Goal: Task Accomplishment & Management: Manage account settings

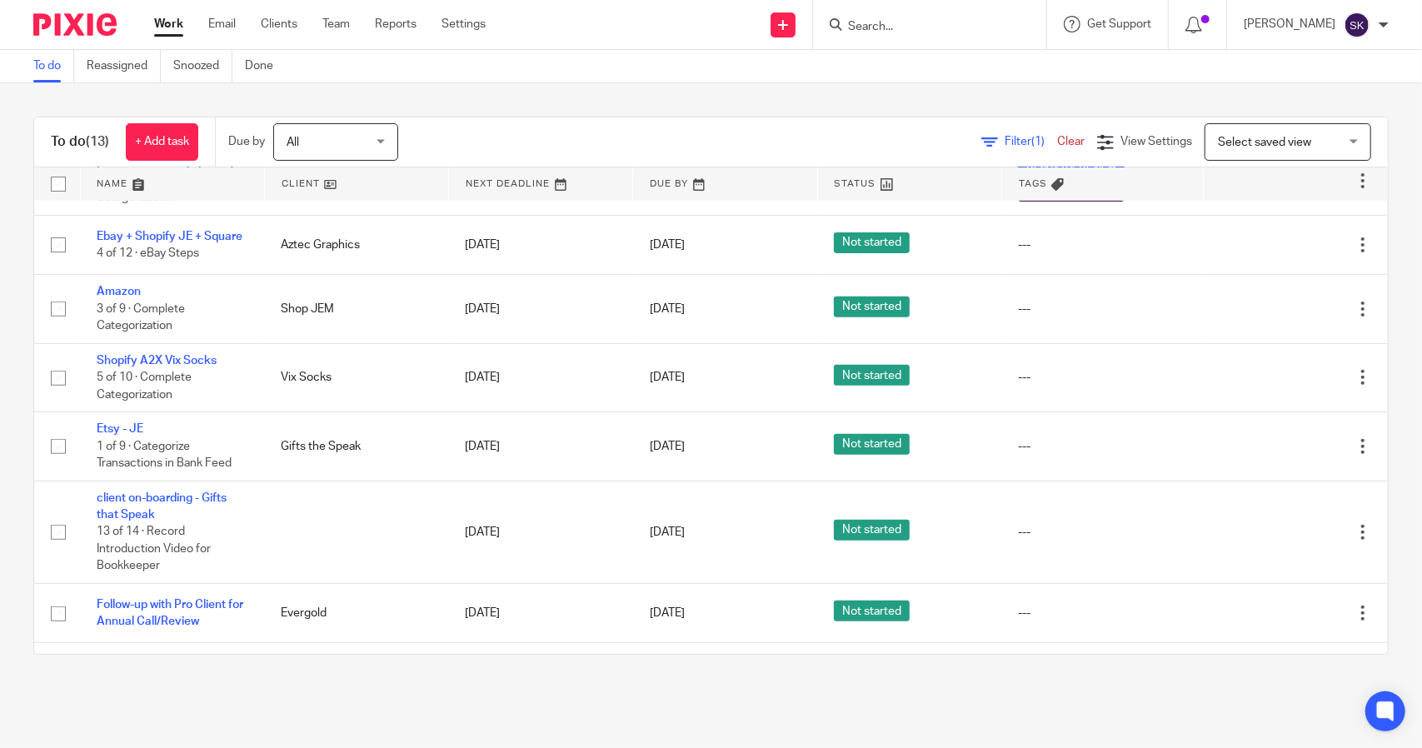
scroll to position [426, 0]
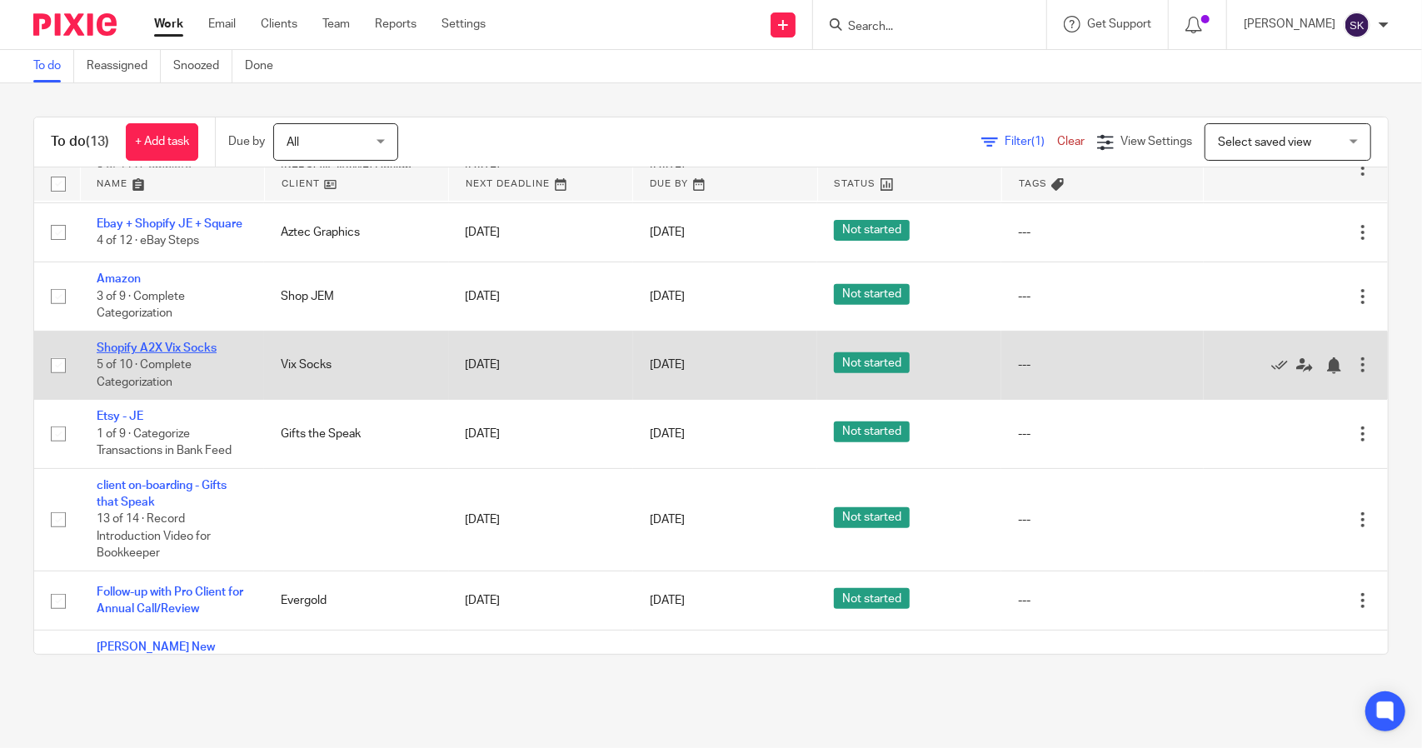
click at [128, 351] on link "Shopify A2X Vix Socks" at bounding box center [157, 348] width 120 height 12
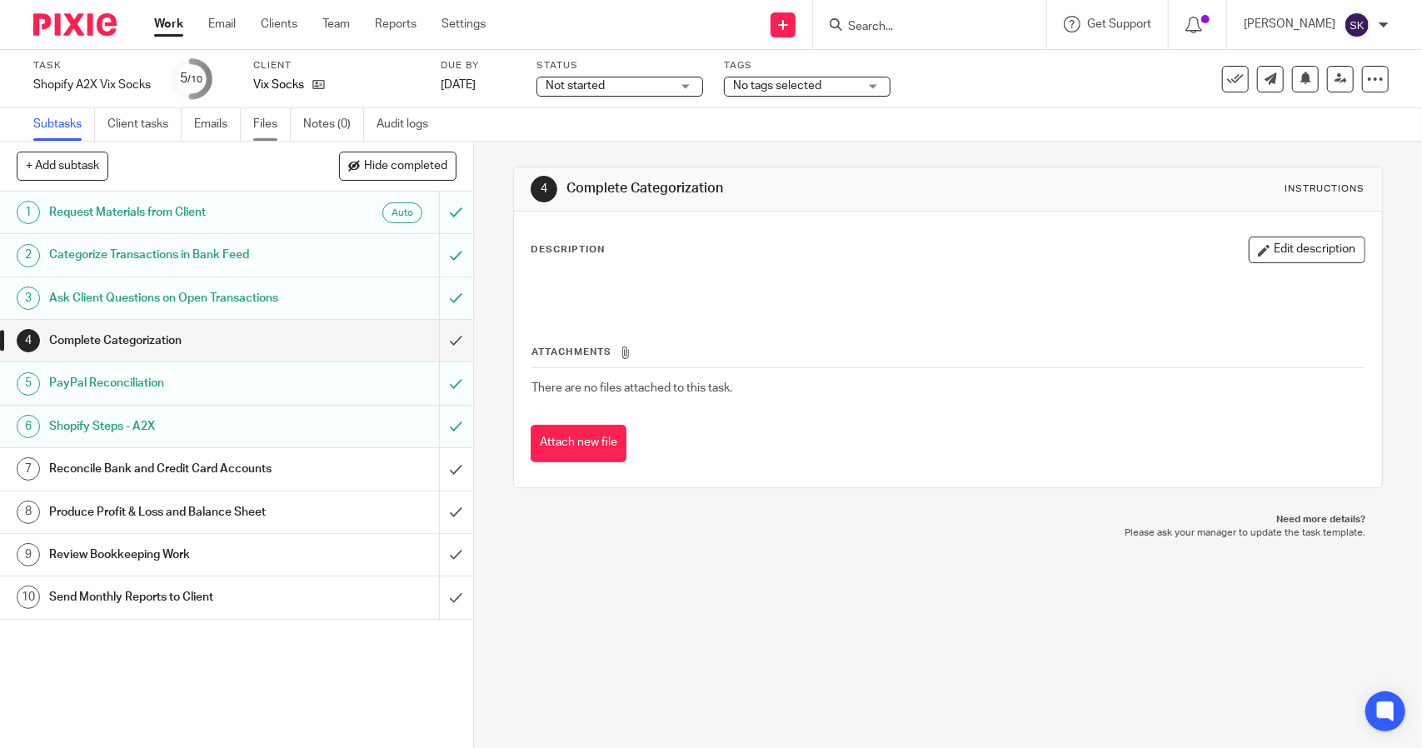
click at [266, 130] on link "Files" at bounding box center [271, 124] width 37 height 32
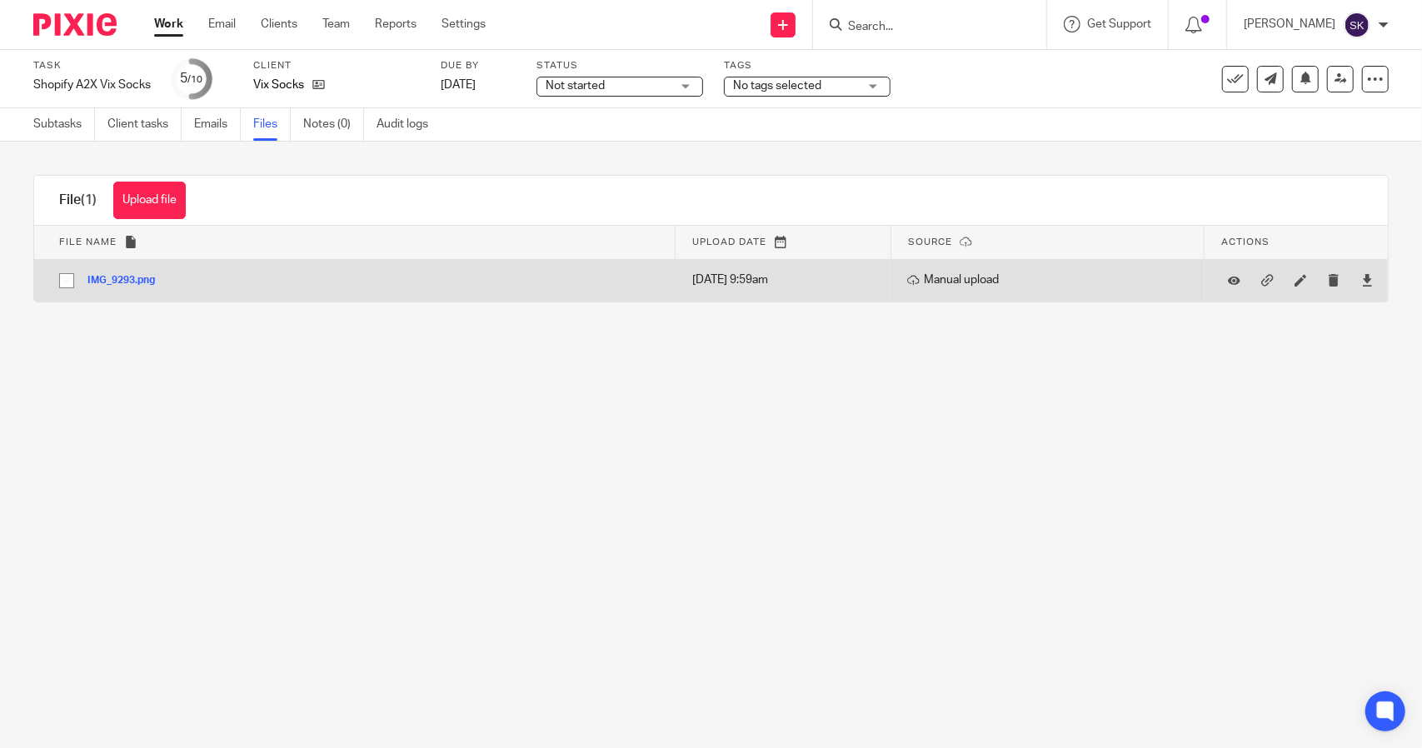
click at [137, 280] on button "IMG_9293.png" at bounding box center [127, 281] width 80 height 12
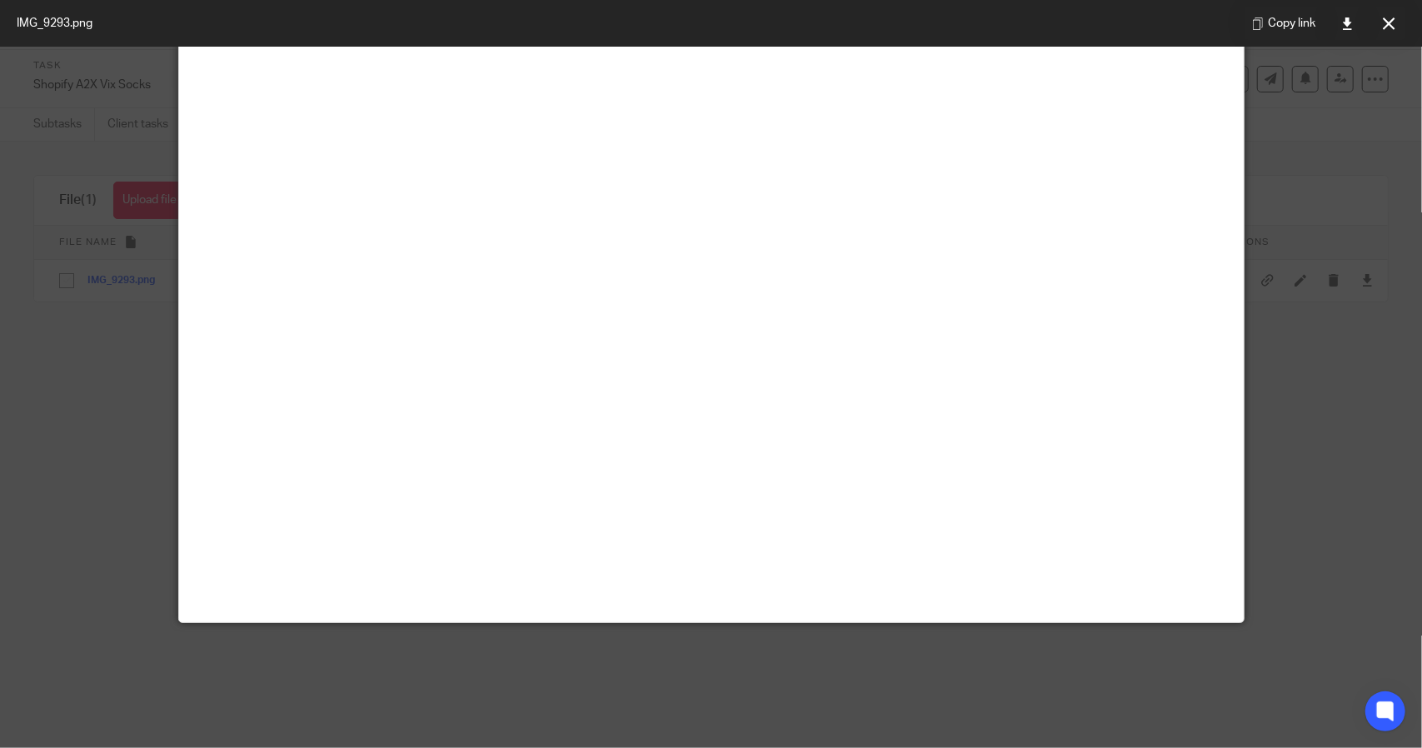
scroll to position [500, 0]
click at [1387, 24] on icon at bounding box center [1388, 23] width 12 height 12
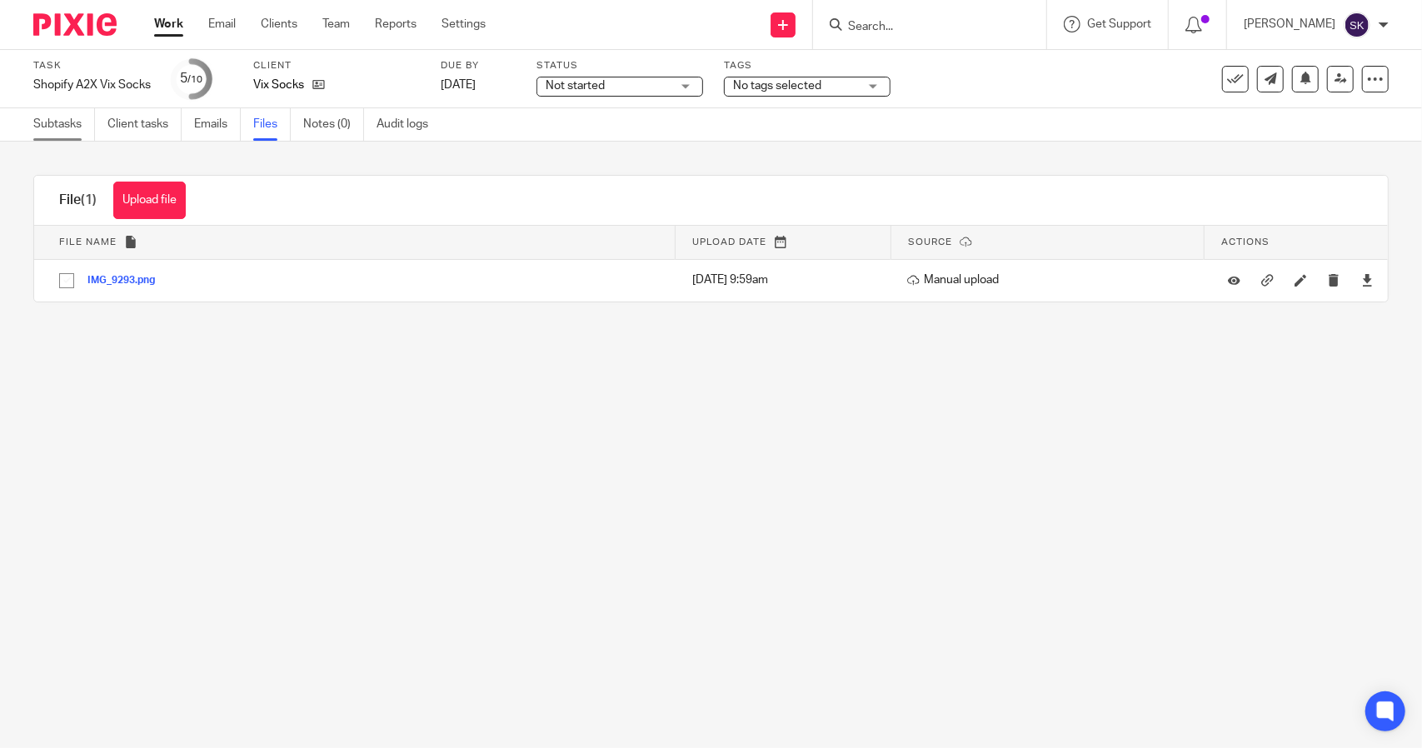
click at [58, 120] on link "Subtasks" at bounding box center [64, 124] width 62 height 32
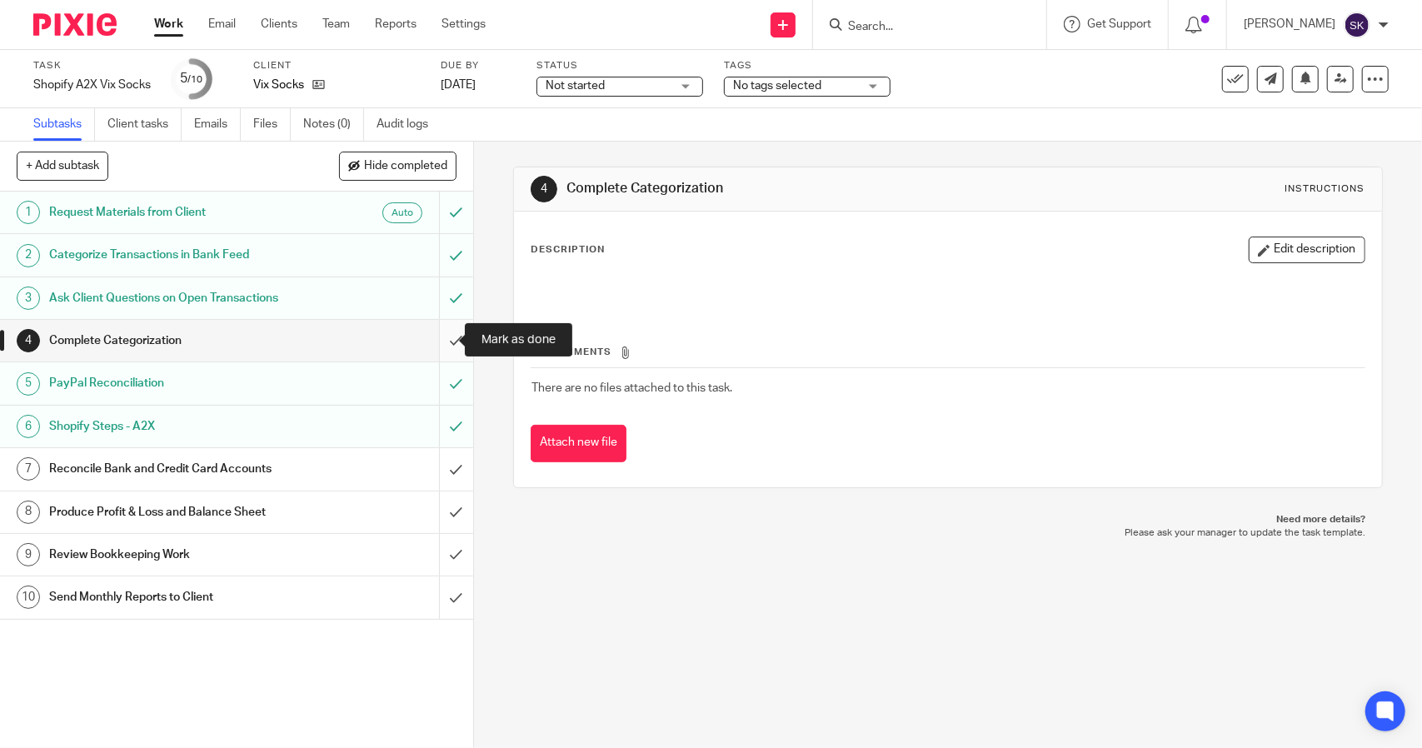
click at [439, 347] on input "submit" at bounding box center [236, 341] width 473 height 42
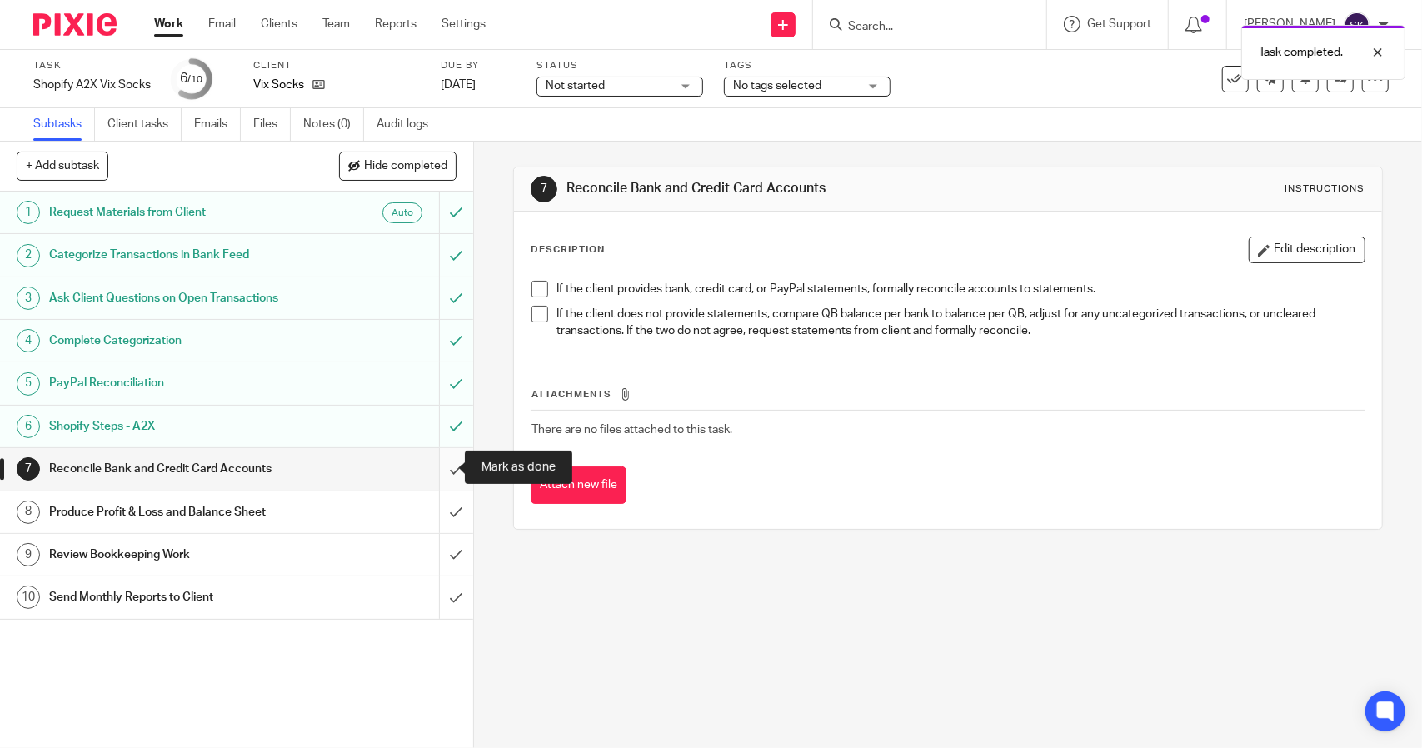
click at [436, 469] on input "submit" at bounding box center [236, 469] width 473 height 42
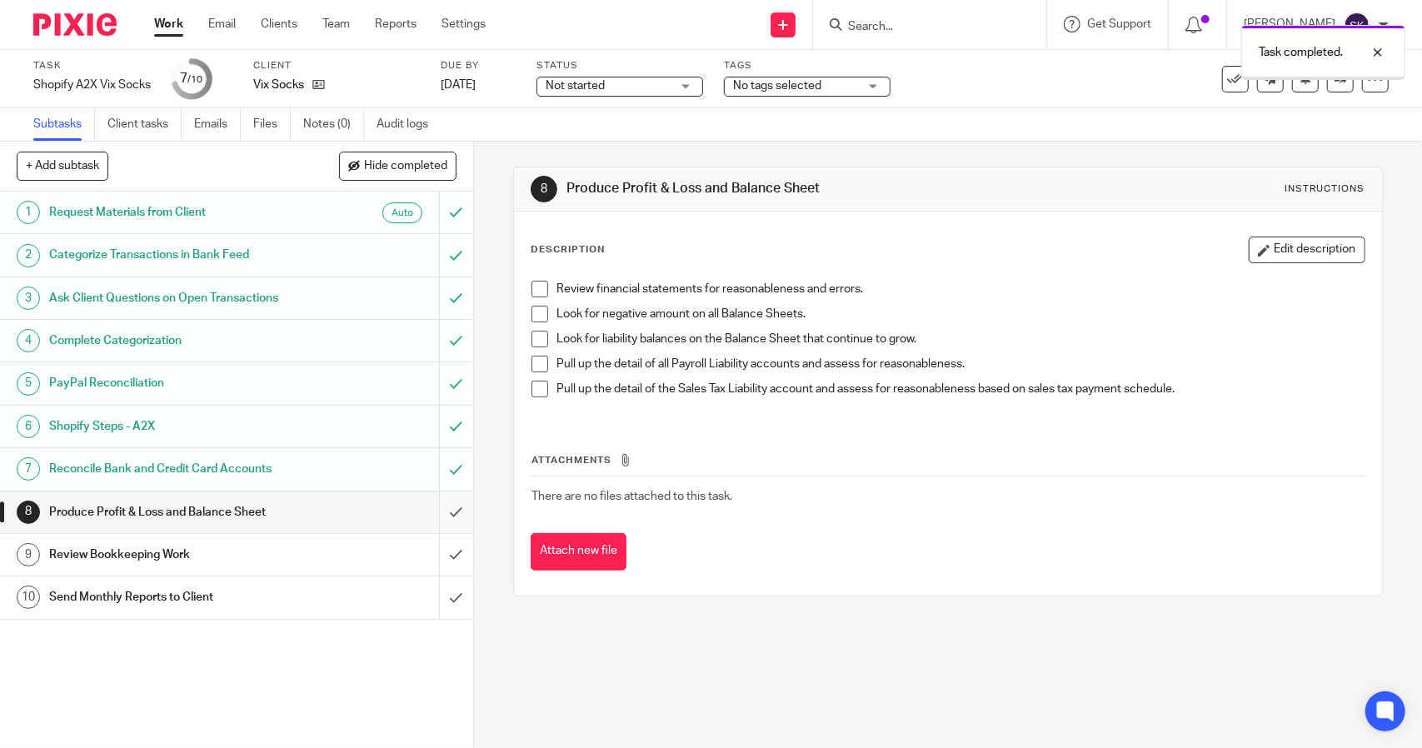
click at [440, 513] on input "submit" at bounding box center [236, 512] width 473 height 42
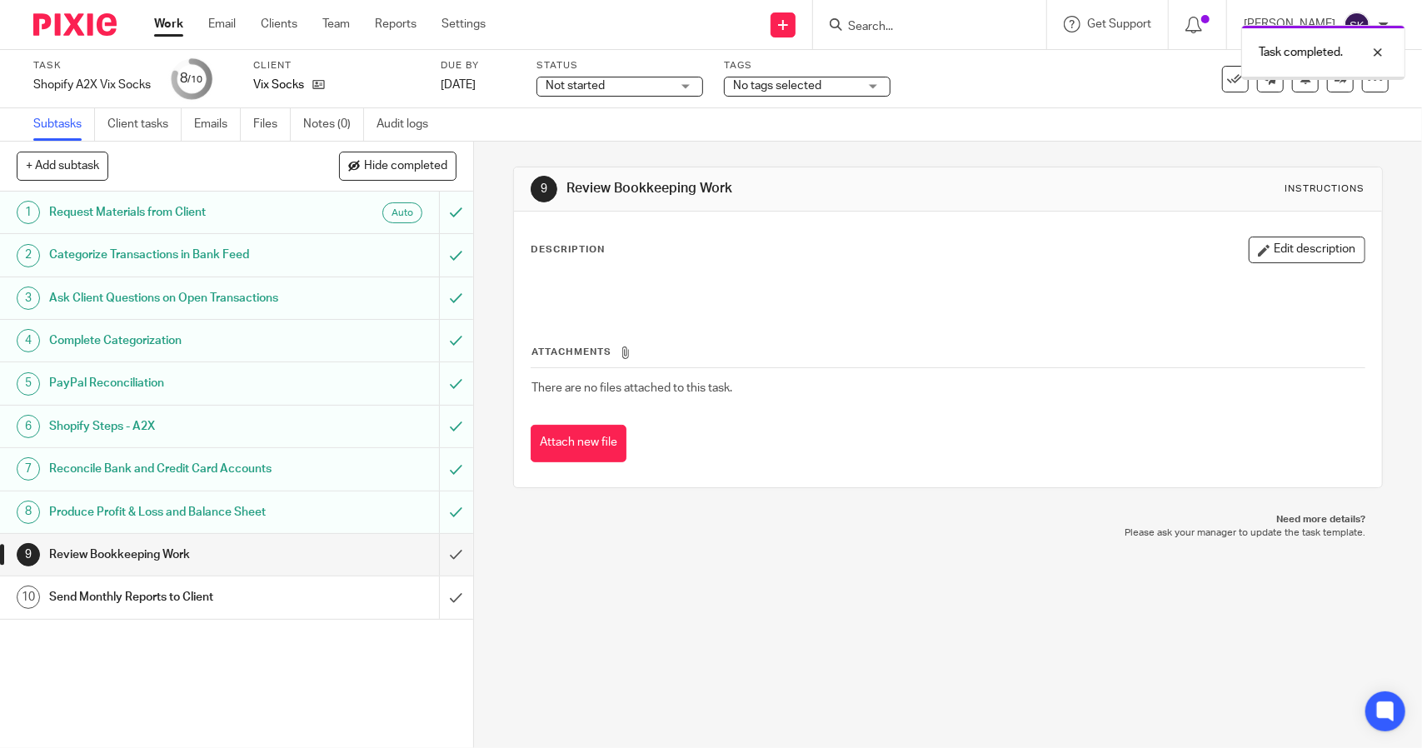
click at [440, 550] on input "submit" at bounding box center [236, 555] width 473 height 42
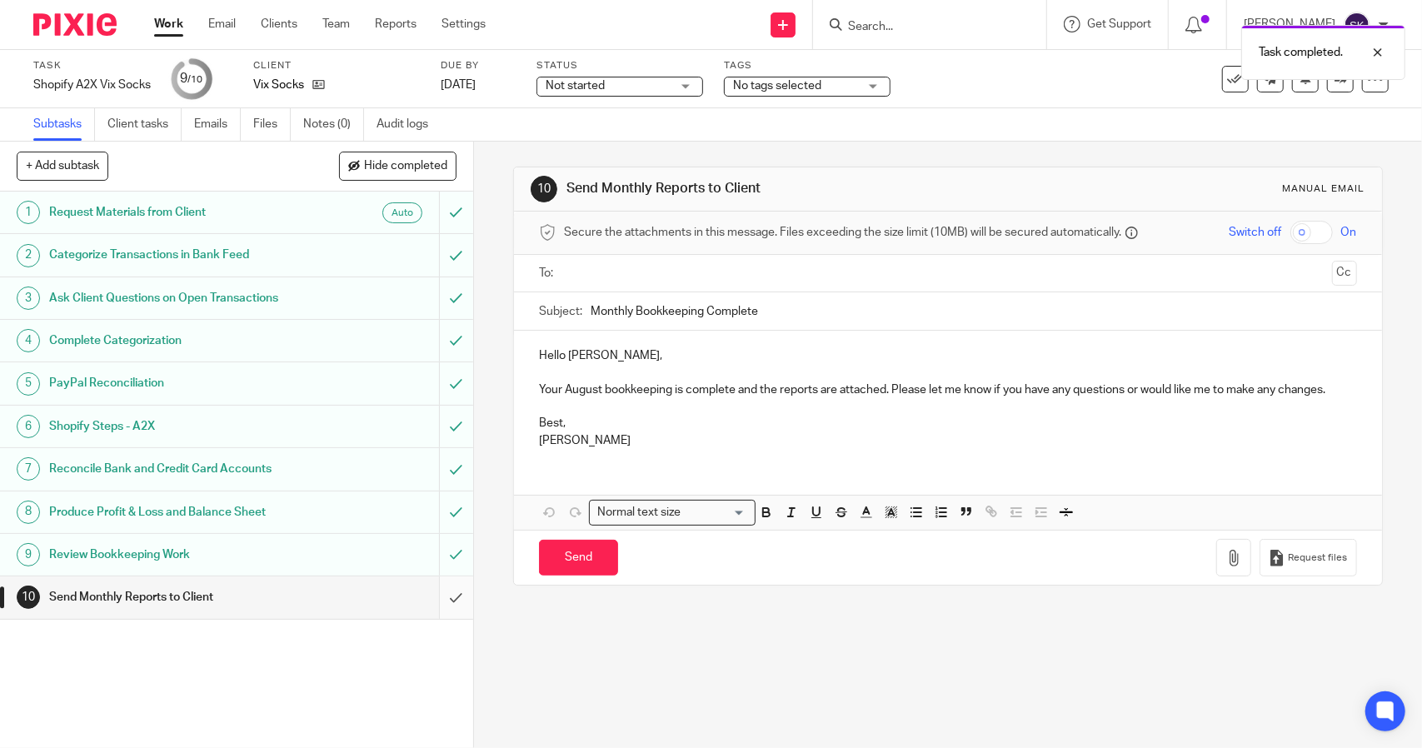
click at [441, 597] on input "submit" at bounding box center [236, 597] width 473 height 42
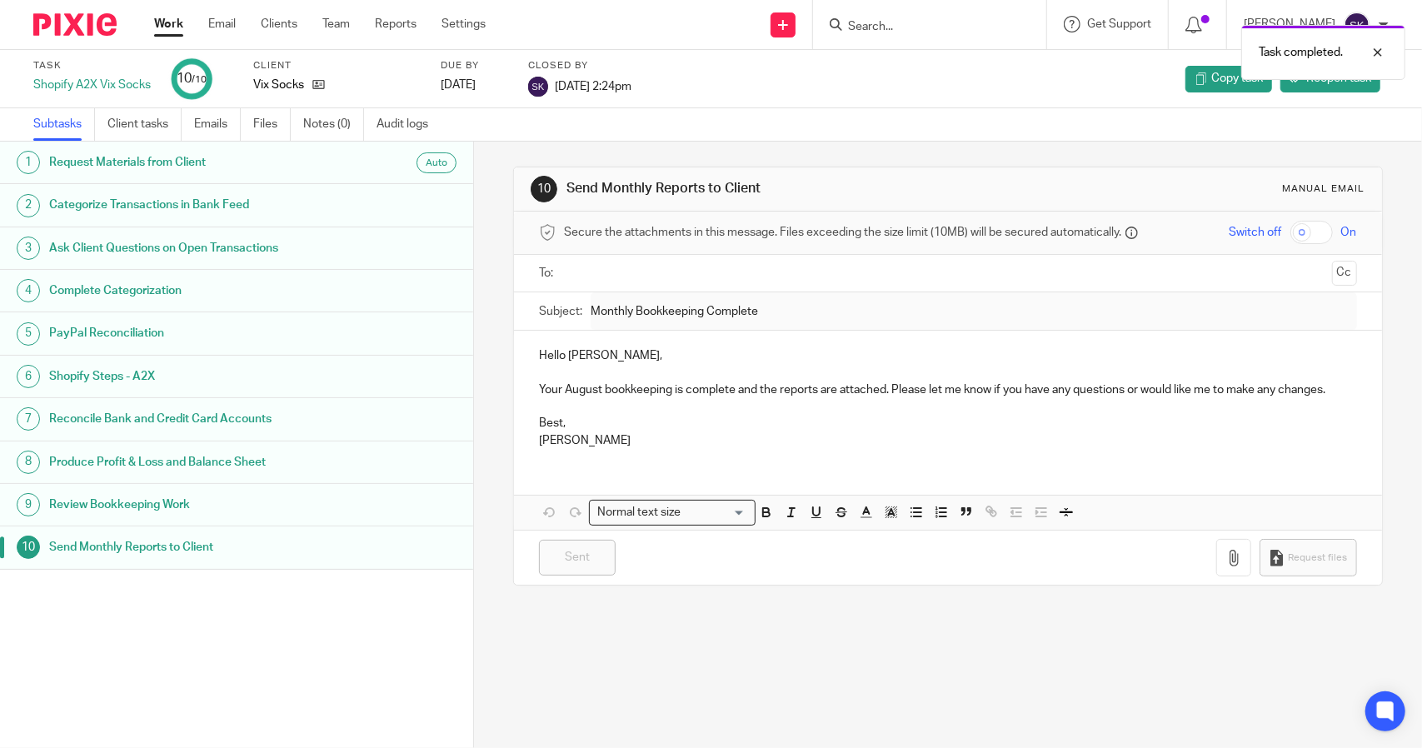
click at [167, 21] on link "Work" at bounding box center [168, 24] width 29 height 17
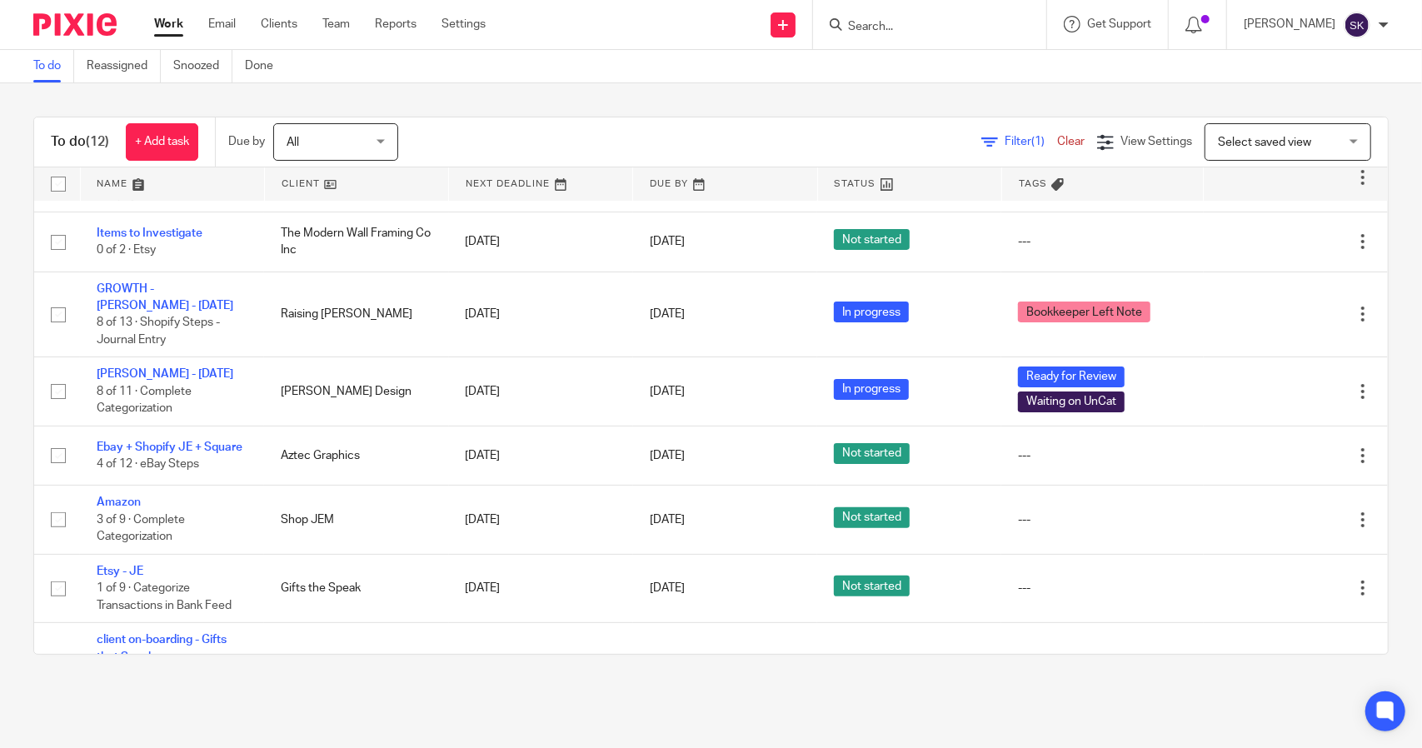
scroll to position [207, 0]
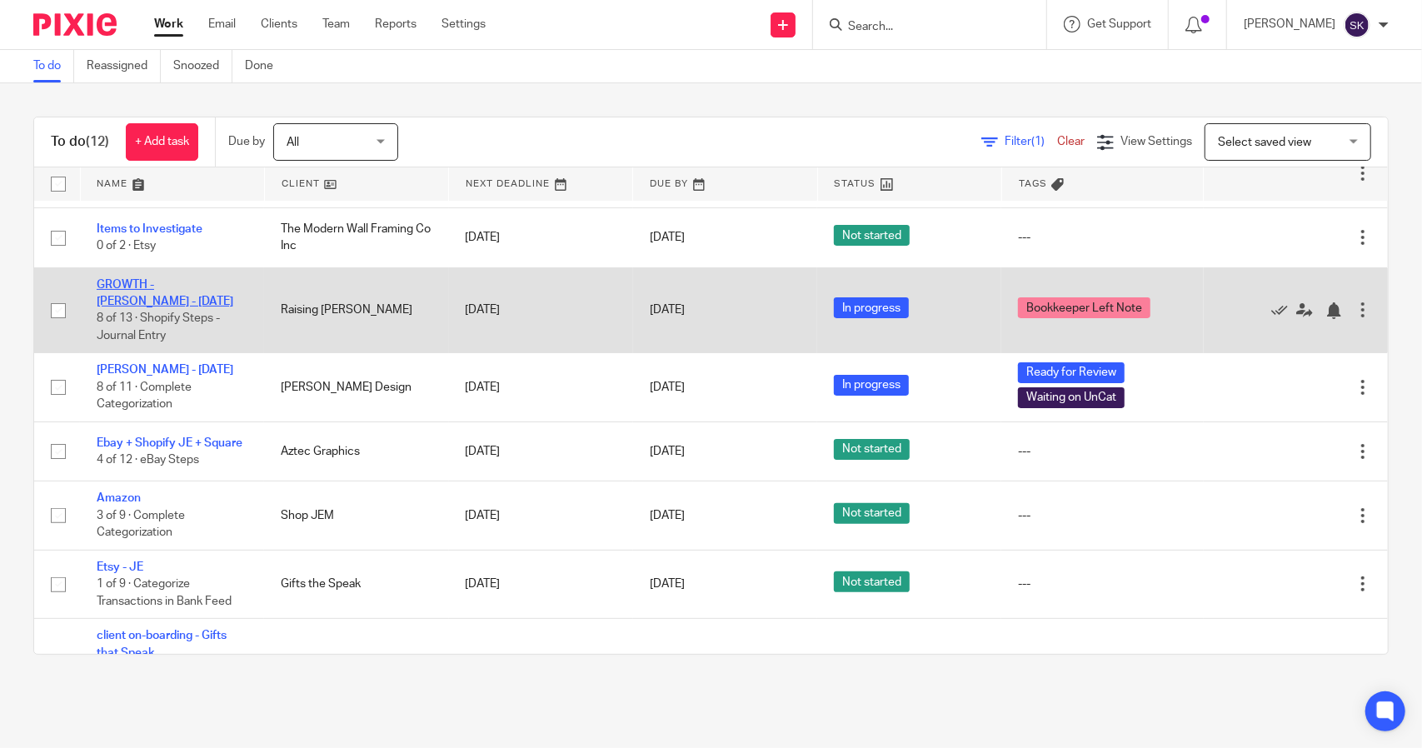
click at [135, 297] on link "GROWTH - [PERSON_NAME] - [DATE]" at bounding box center [165, 293] width 137 height 28
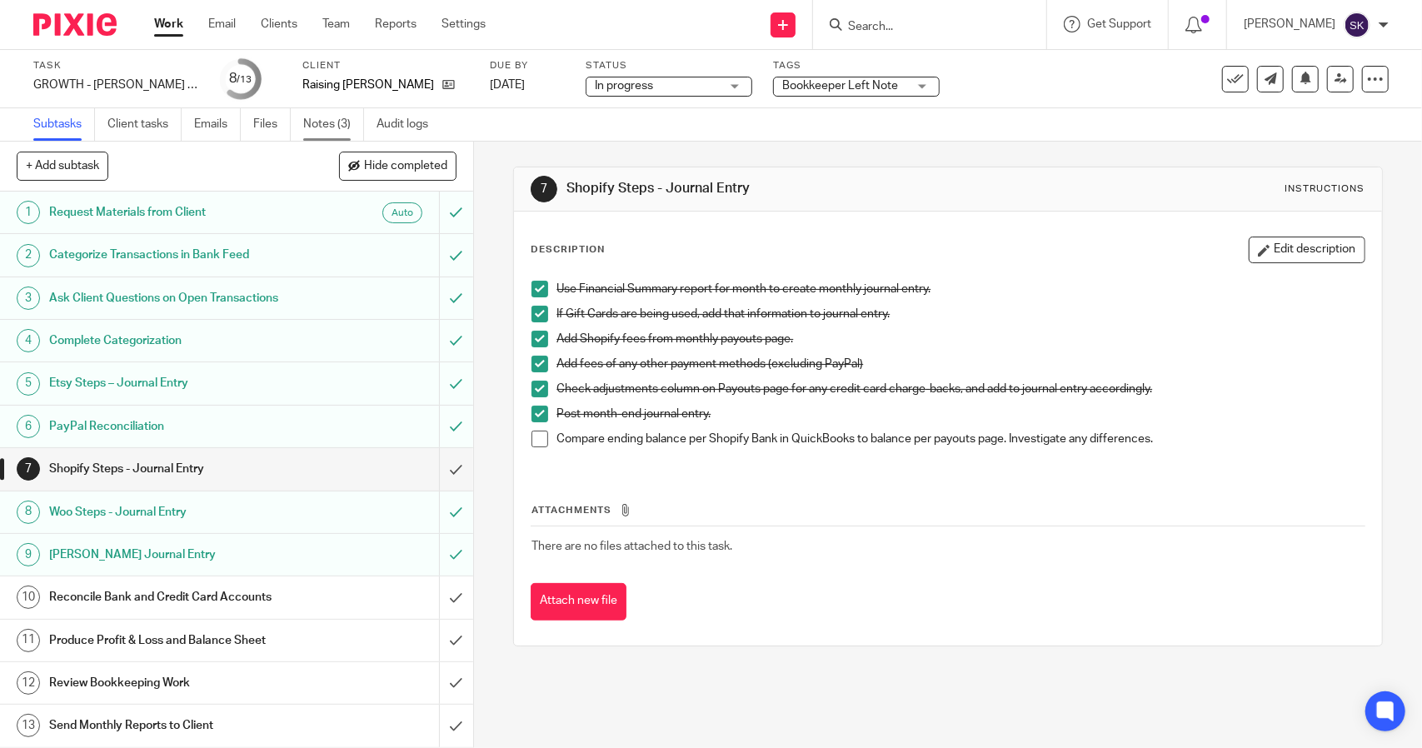
click at [324, 128] on link "Notes (3)" at bounding box center [333, 124] width 61 height 32
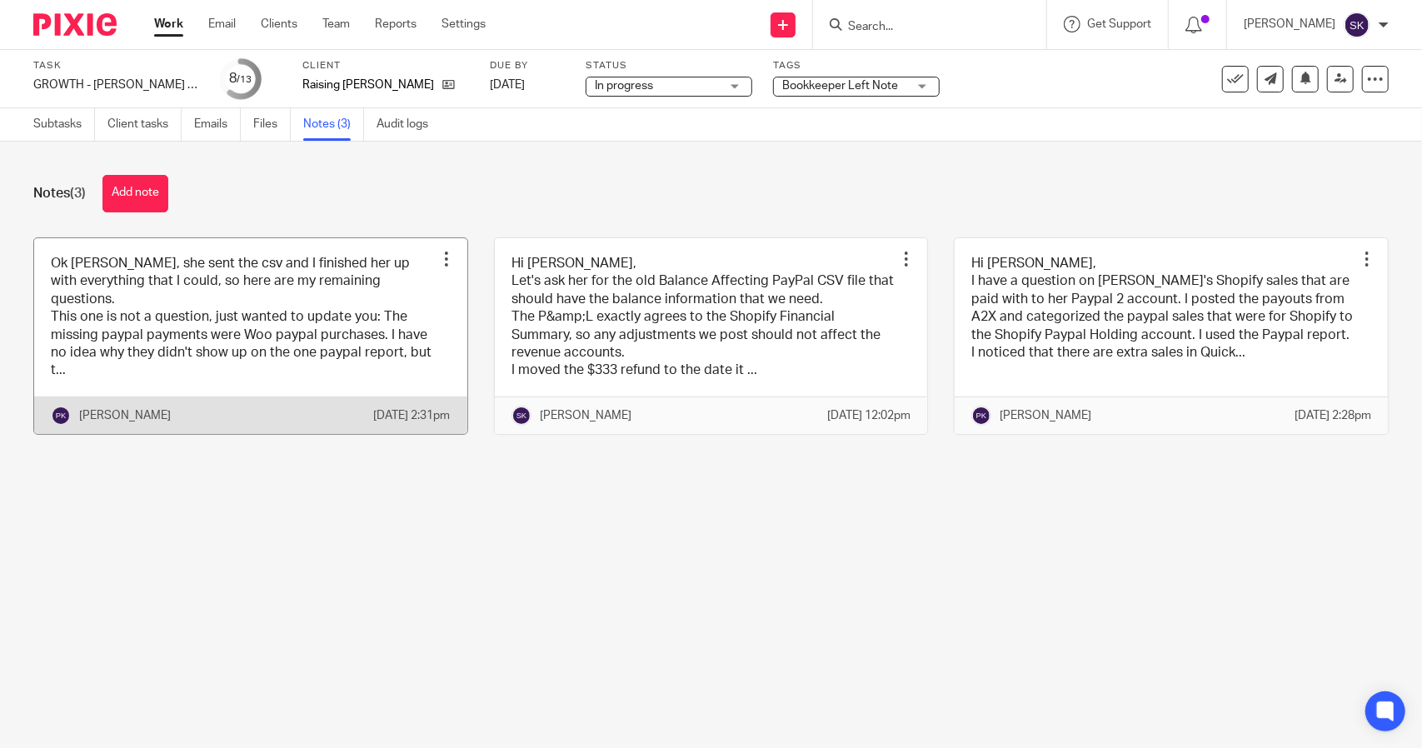
click at [234, 321] on link at bounding box center [250, 336] width 433 height 196
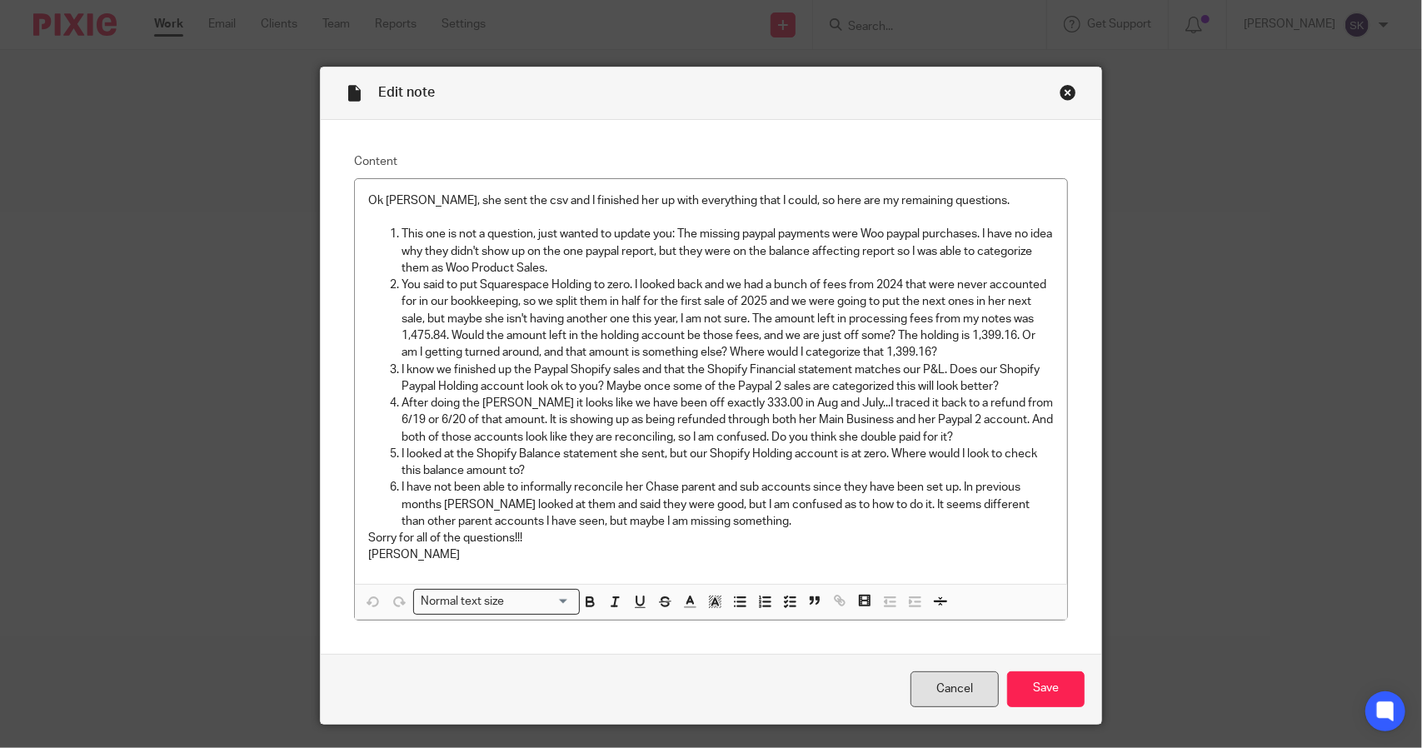
click at [934, 686] on link "Cancel" at bounding box center [954, 689] width 88 height 36
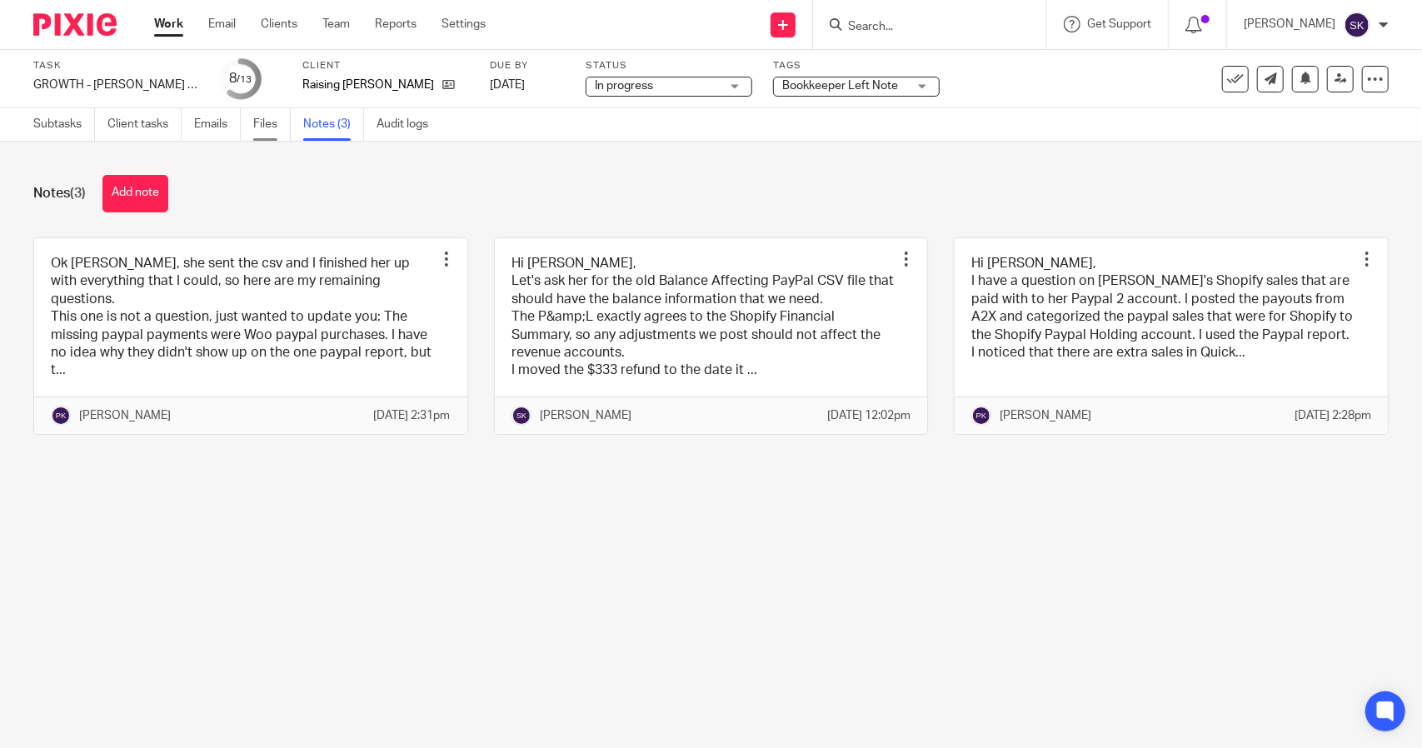
click at [271, 125] on link "Files" at bounding box center [271, 124] width 37 height 32
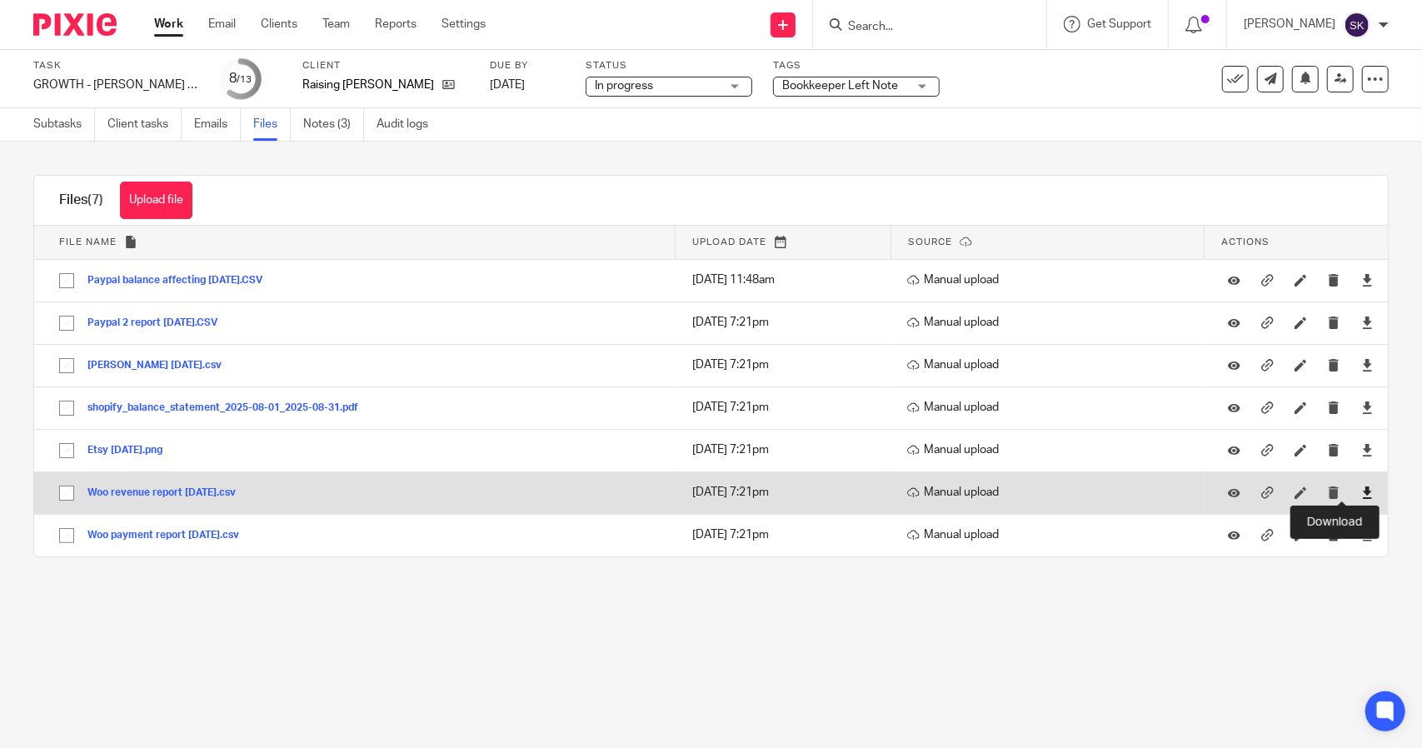
click at [1361, 491] on icon at bounding box center [1367, 492] width 12 height 12
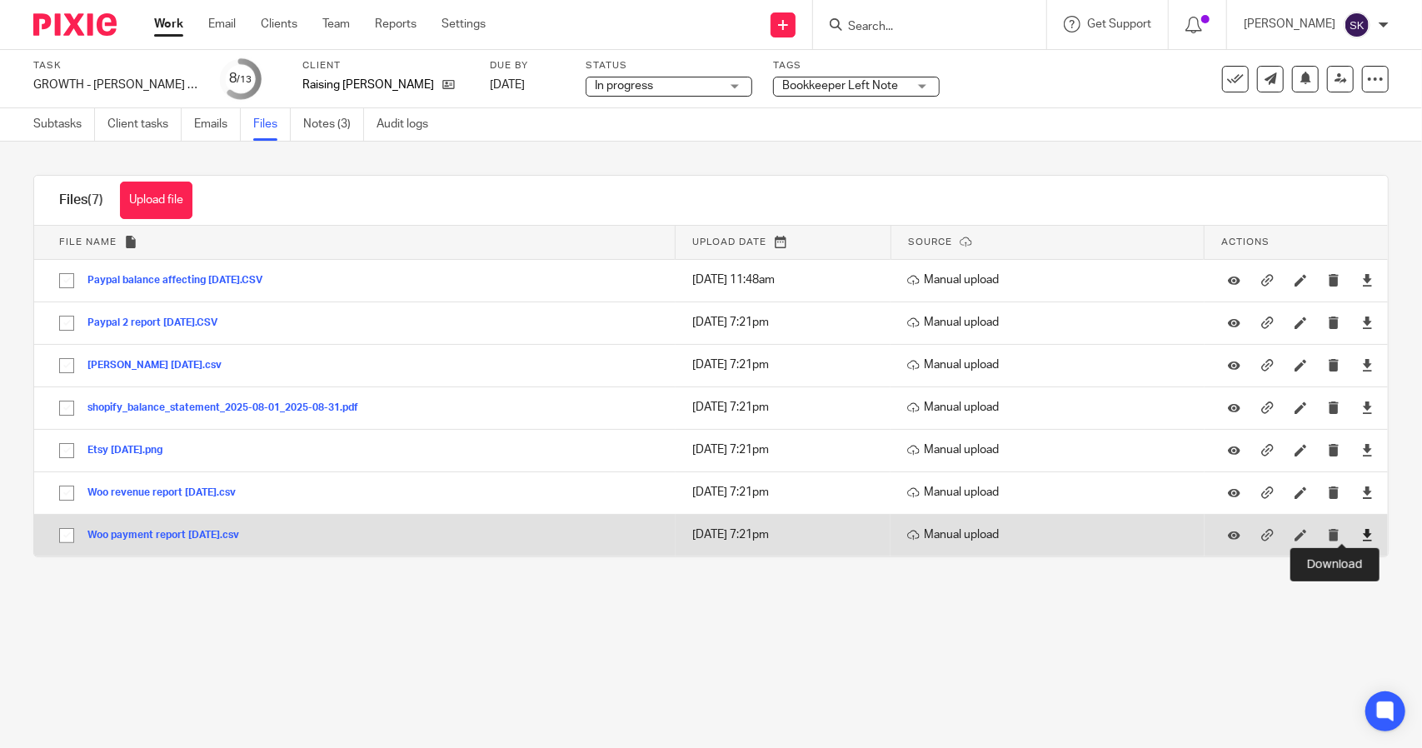
click at [1361, 535] on icon at bounding box center [1367, 535] width 12 height 12
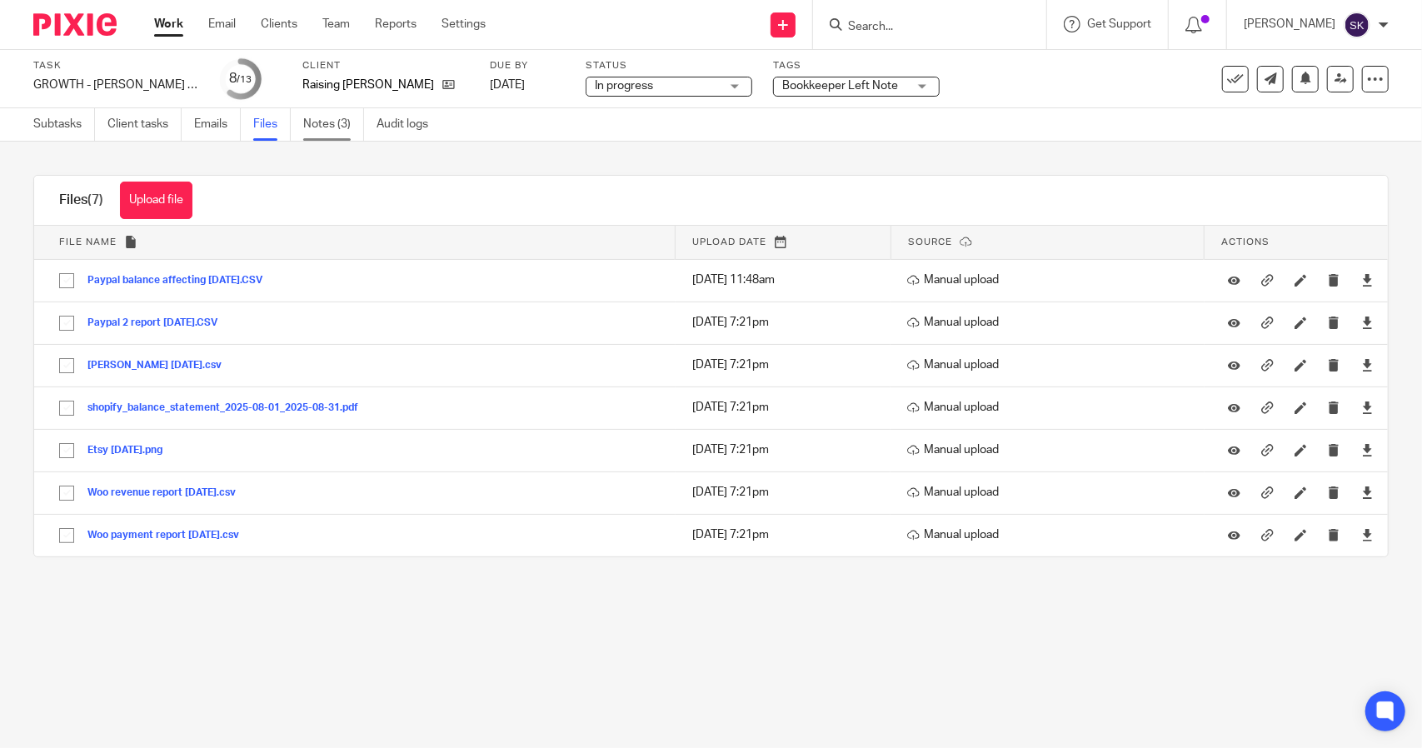
click at [313, 123] on link "Notes (3)" at bounding box center [333, 124] width 61 height 32
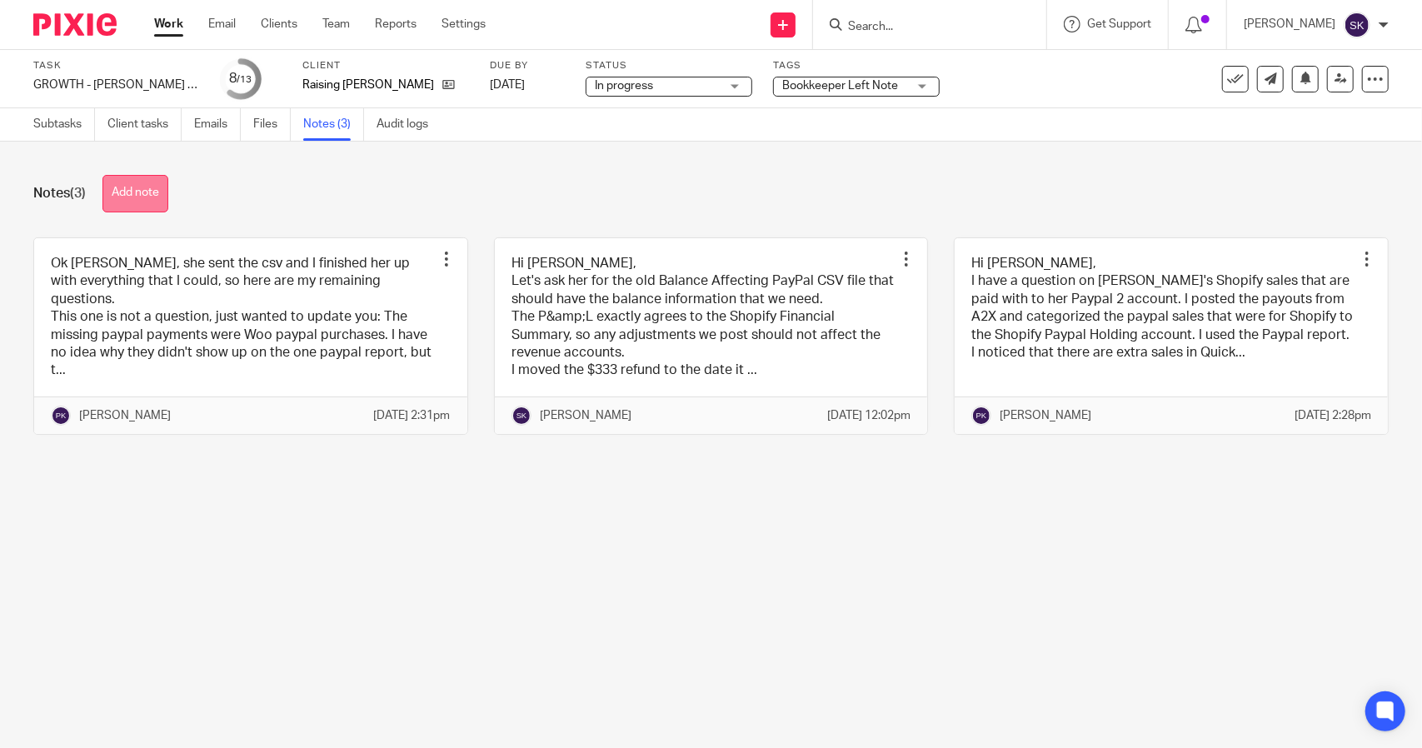
click at [137, 192] on button "Add note" at bounding box center [135, 193] width 66 height 37
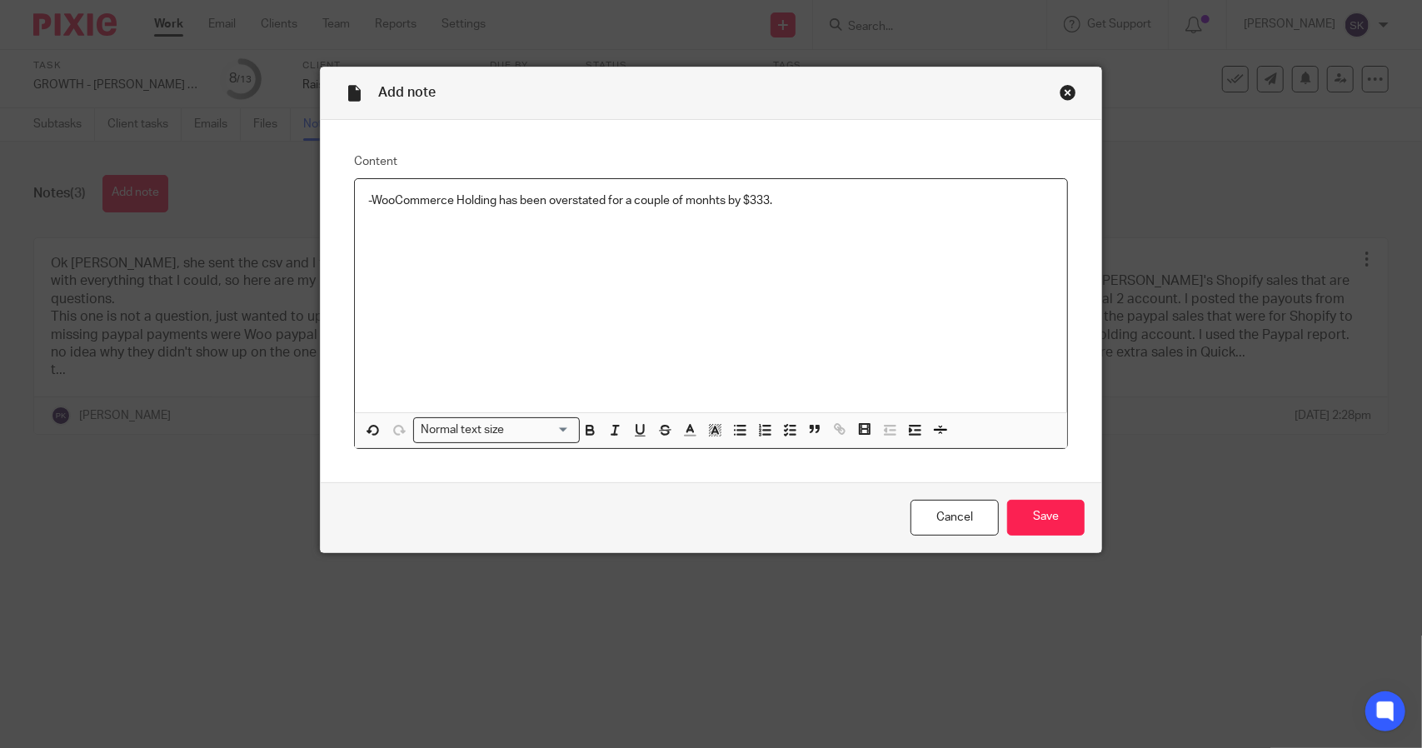
click at [713, 200] on p "-WooCommerce Holding has been overstated for a couple of monhts by $333." at bounding box center [710, 200] width 685 height 17
click at [795, 199] on p "-WooCommerce Holding has been overstated for a couple of months by $333." at bounding box center [710, 200] width 685 height 17
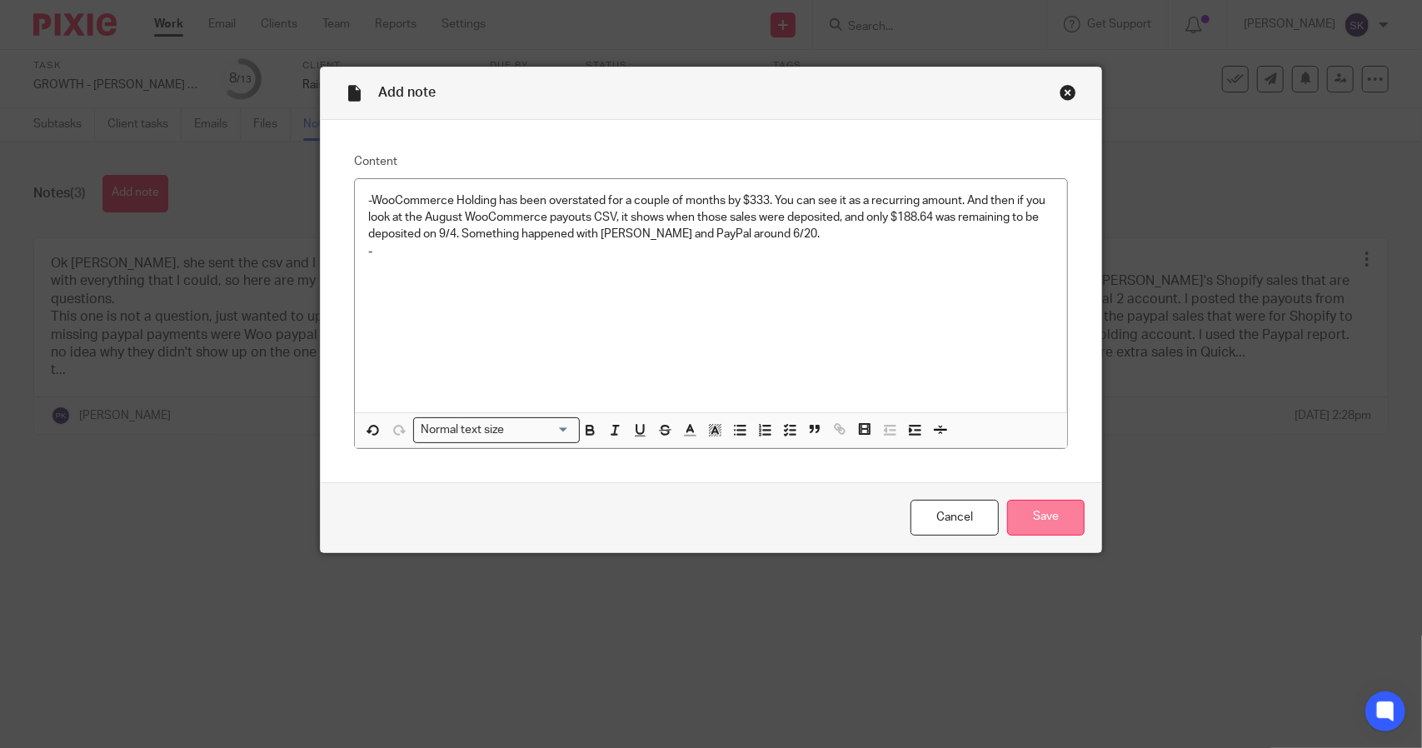
click at [1038, 515] on input "Save" at bounding box center [1045, 518] width 77 height 36
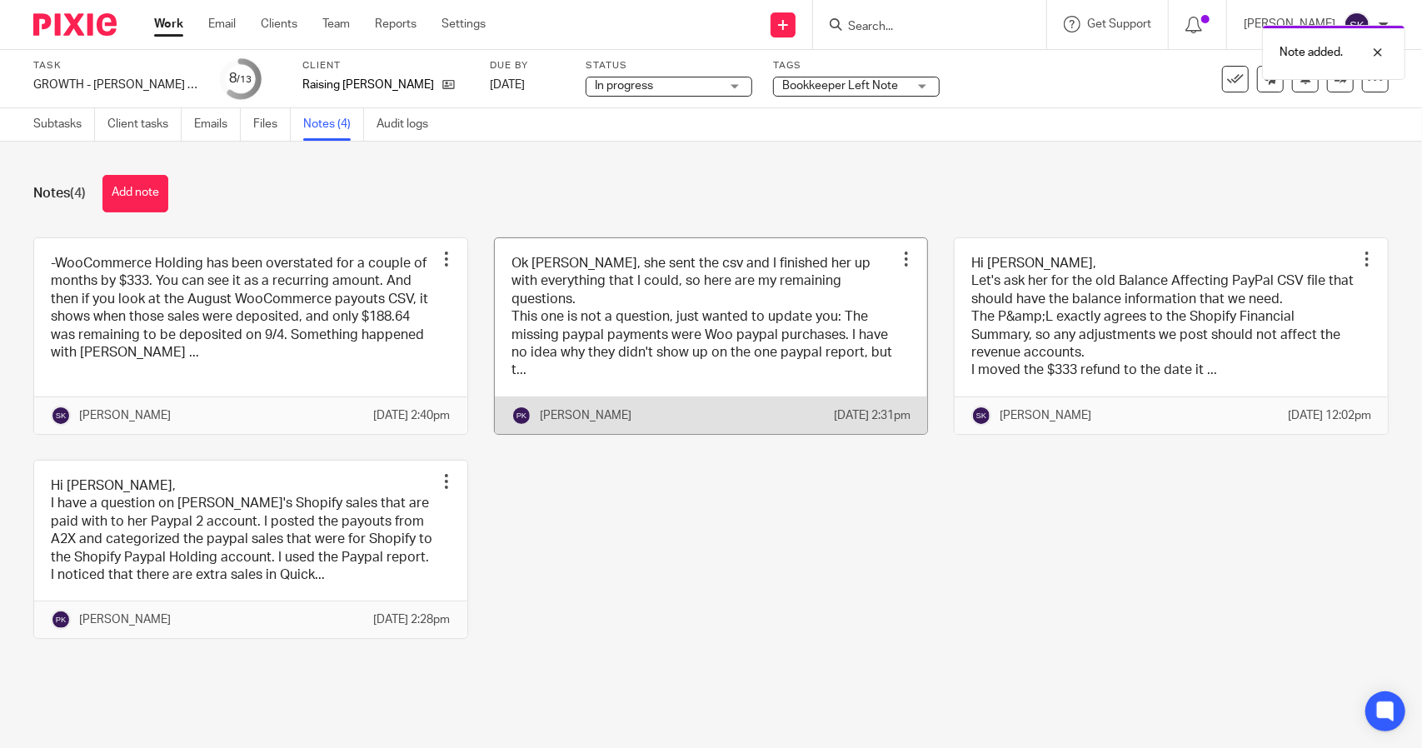
click at [598, 293] on link at bounding box center [711, 336] width 433 height 196
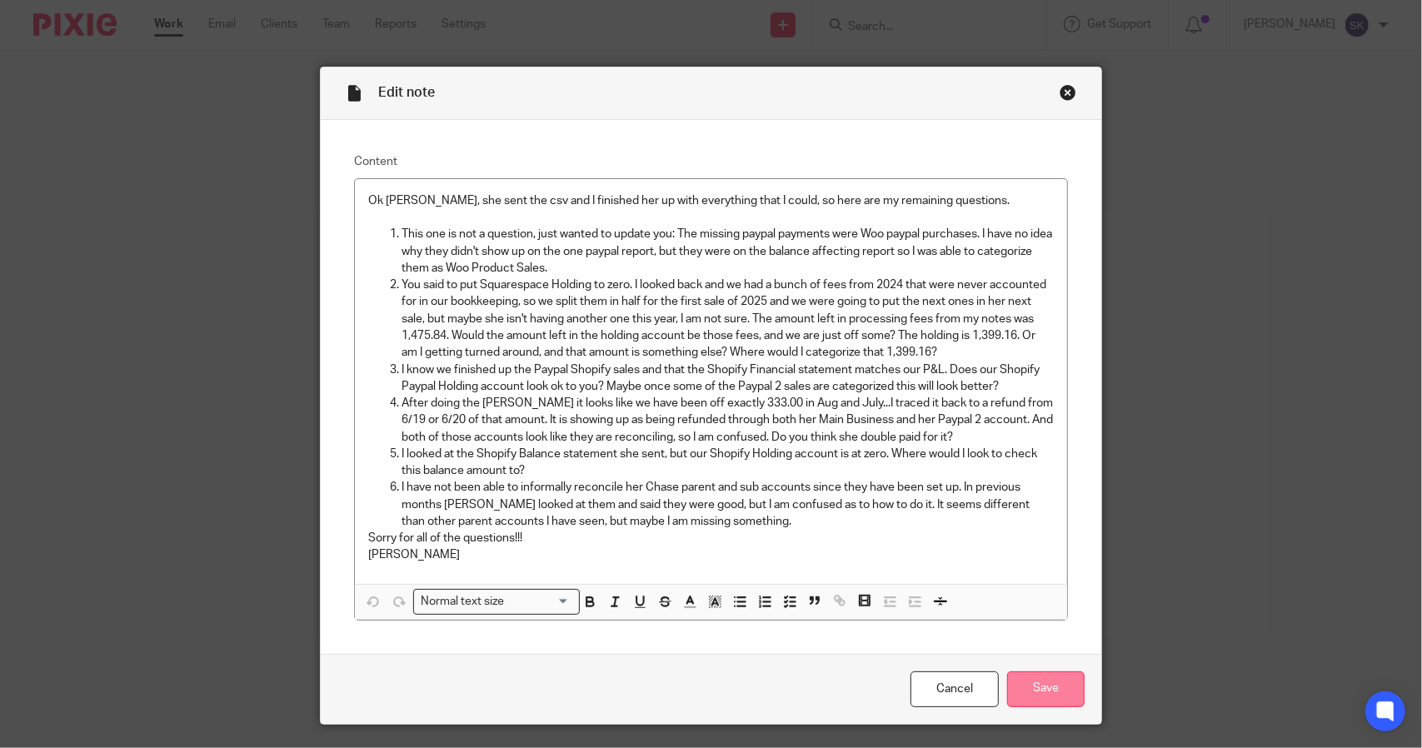
click at [1010, 689] on input "Save" at bounding box center [1045, 689] width 77 height 36
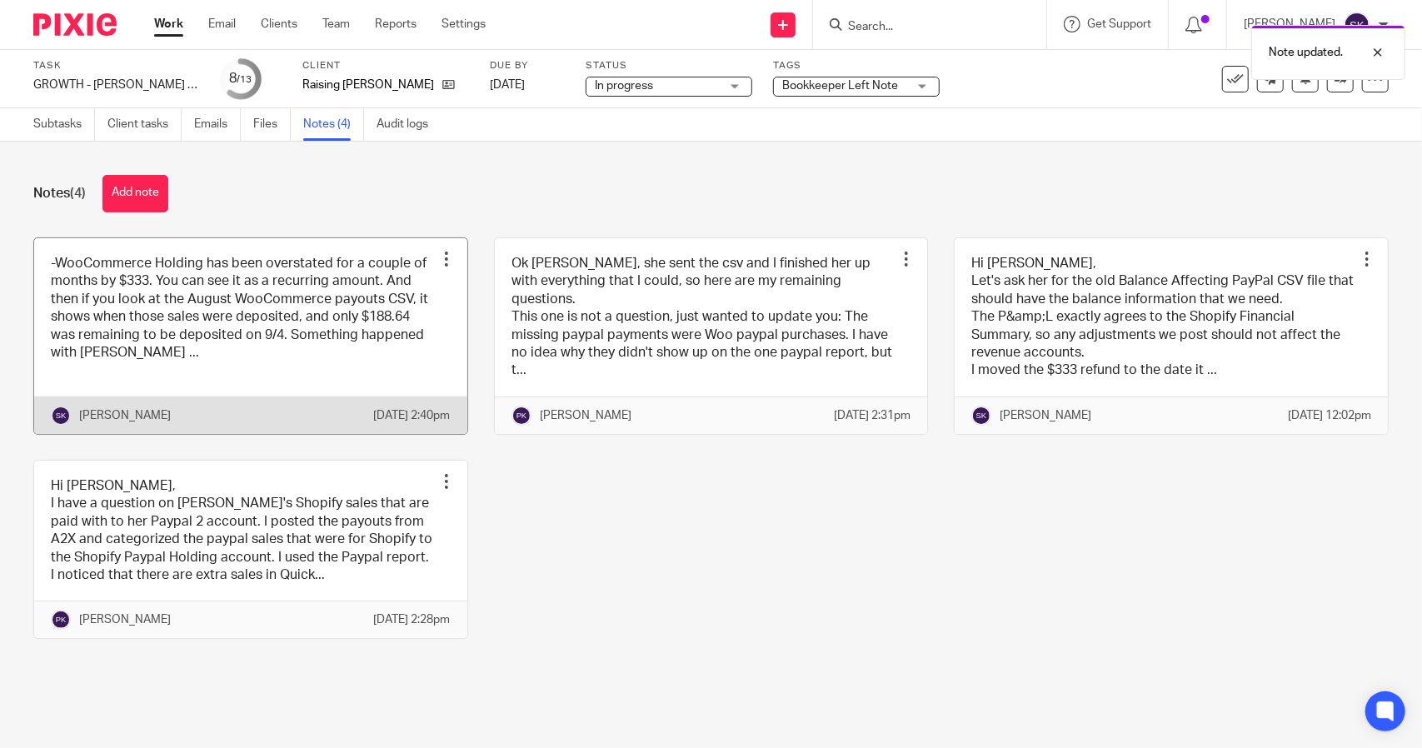
click at [238, 314] on link at bounding box center [250, 336] width 433 height 196
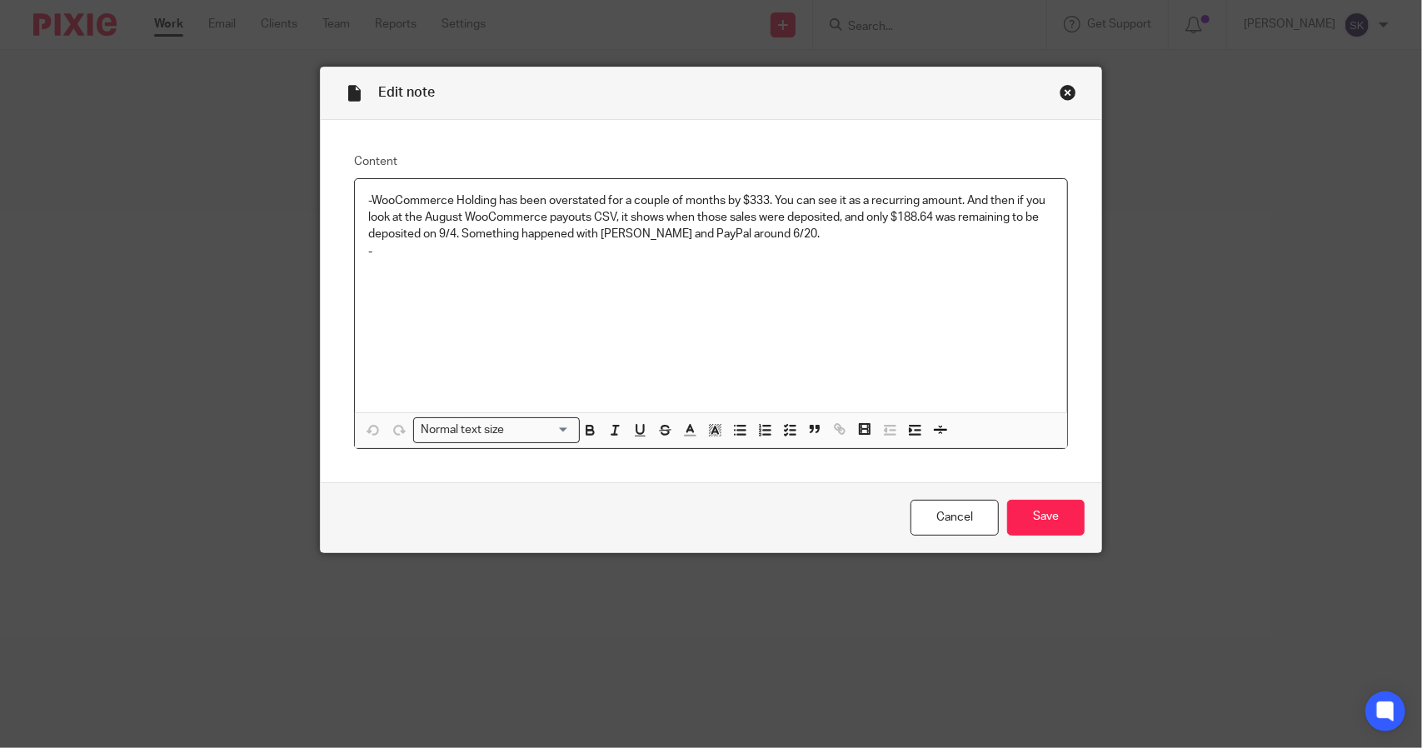
click at [431, 261] on div "-WooCommerce Holding has been overstated for a couple of months by $333. You ca…" at bounding box center [711, 295] width 712 height 233
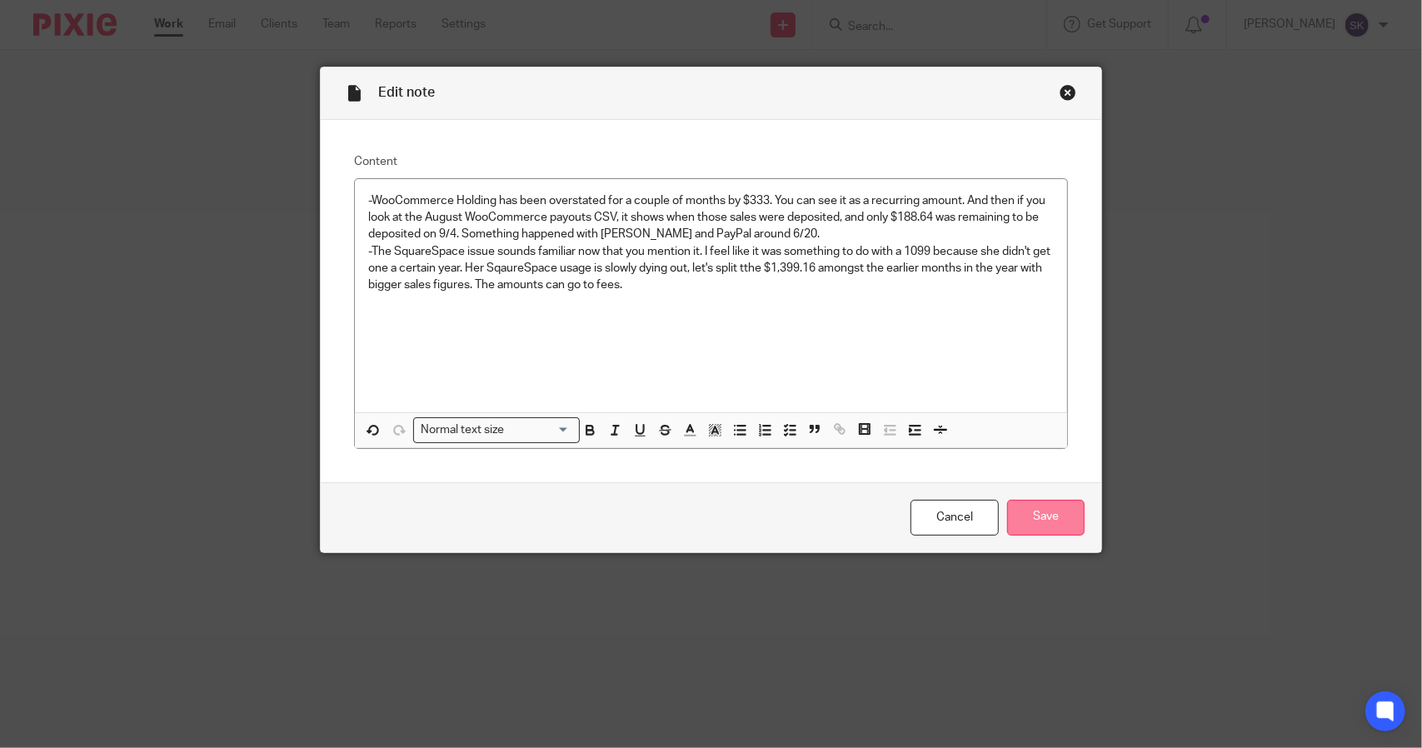
click at [1028, 515] on input "Save" at bounding box center [1045, 518] width 77 height 36
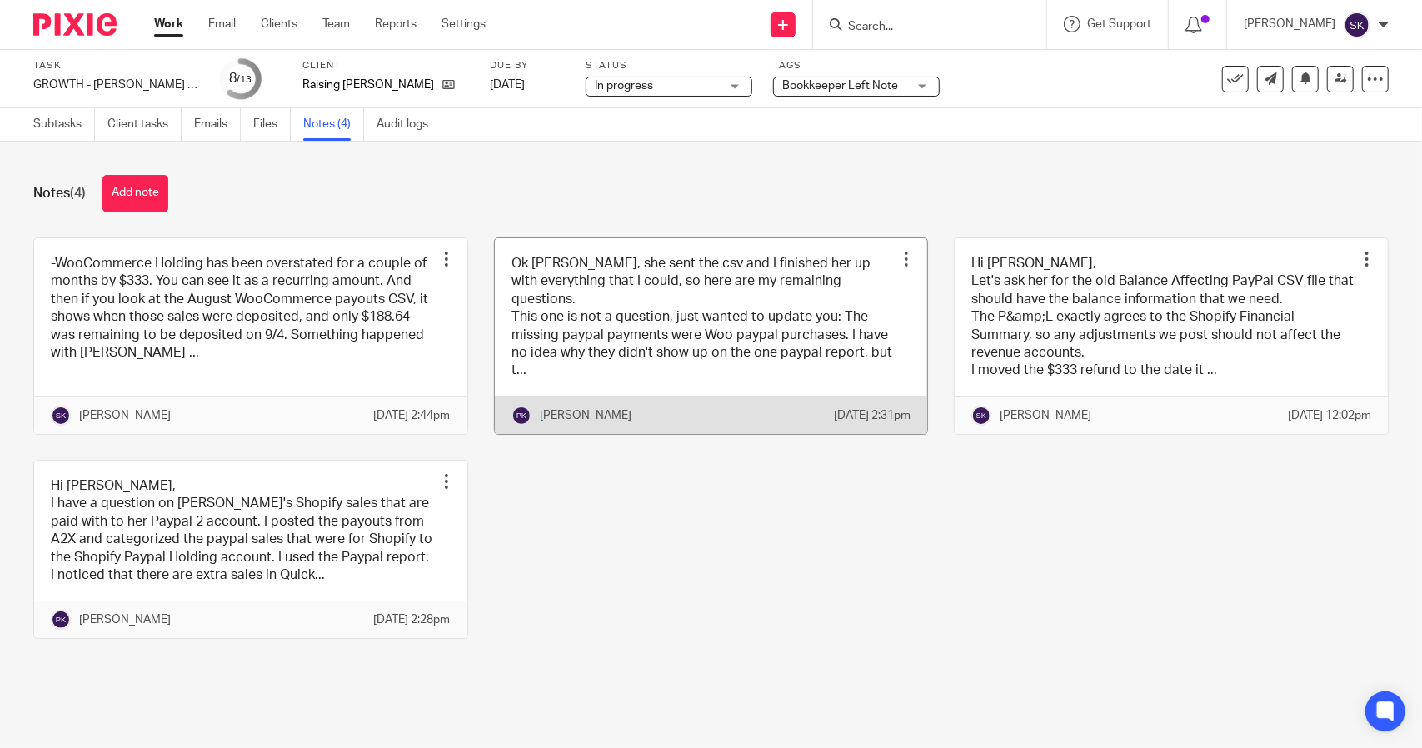
click at [553, 307] on link at bounding box center [711, 336] width 433 height 196
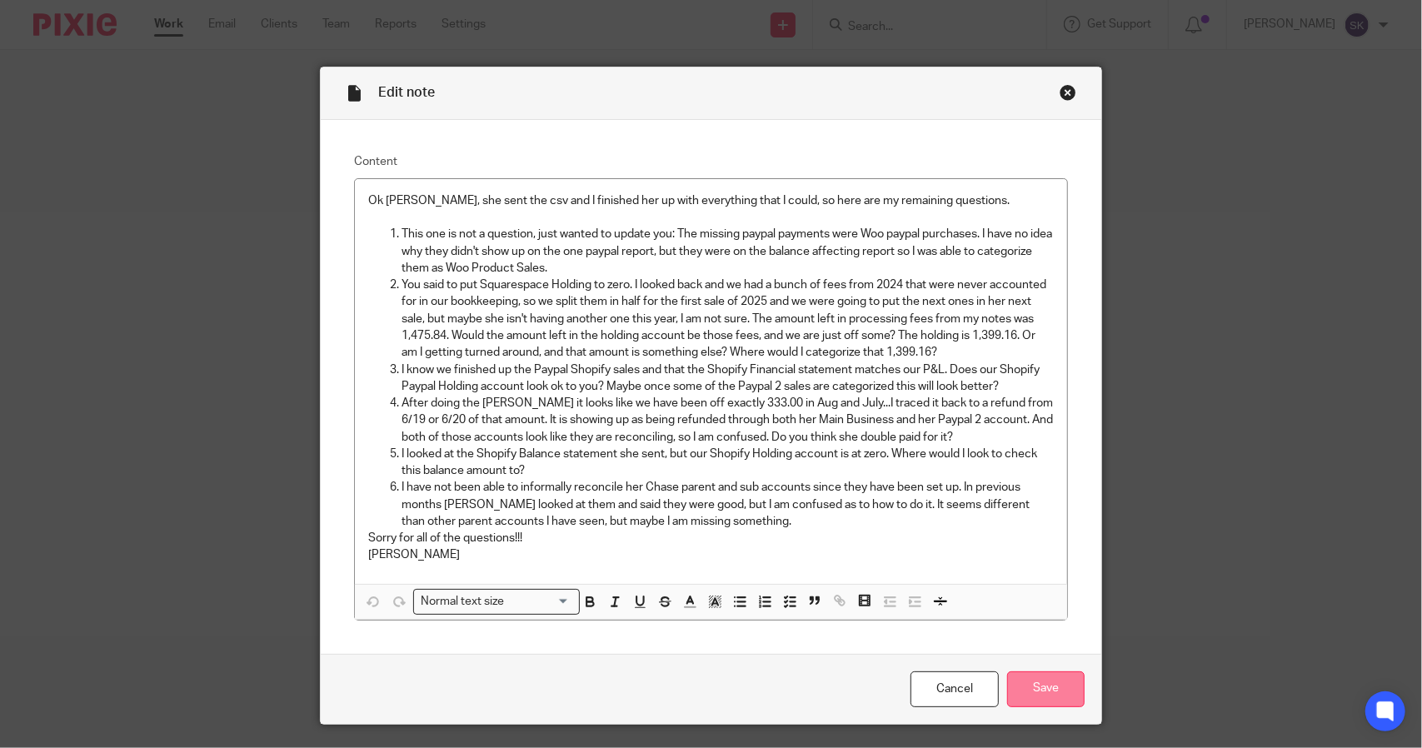
click at [1031, 689] on input "Save" at bounding box center [1045, 689] width 77 height 36
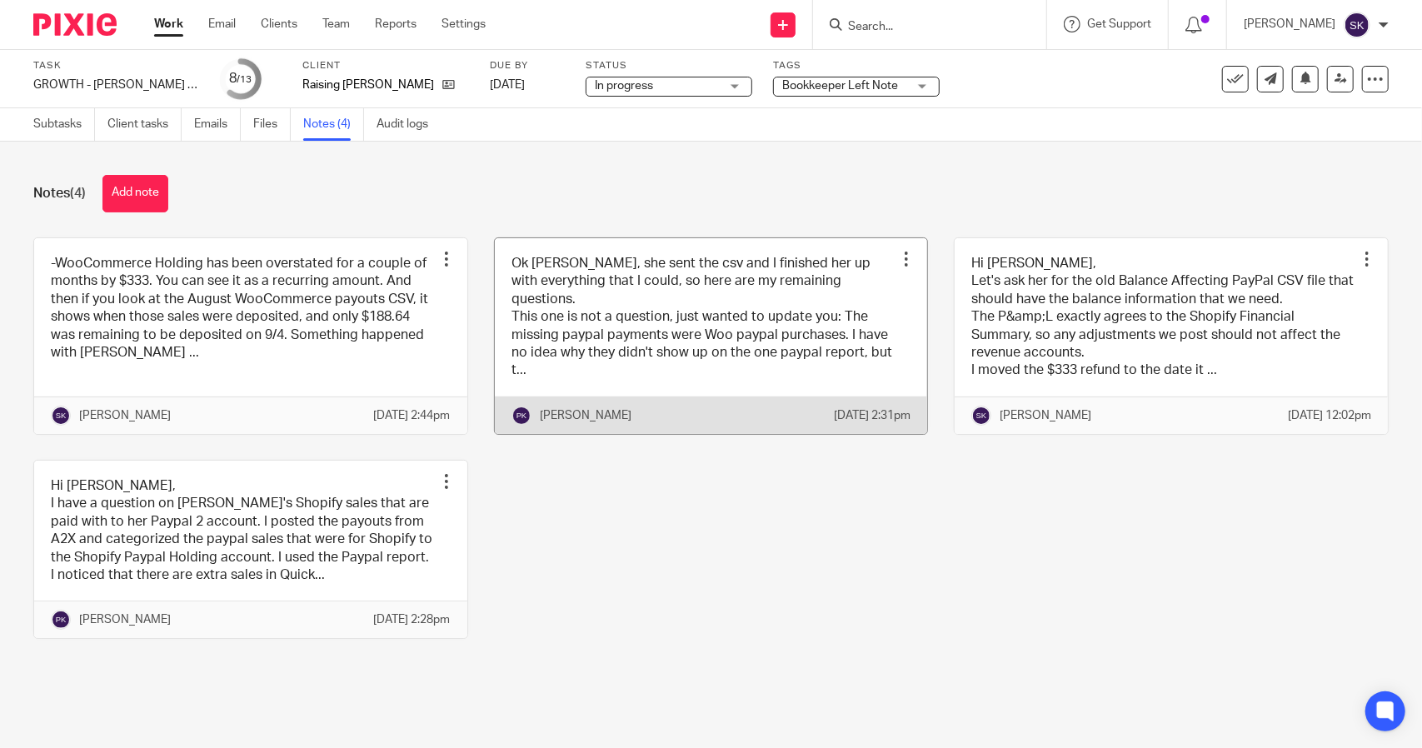
click at [565, 319] on link at bounding box center [711, 336] width 433 height 196
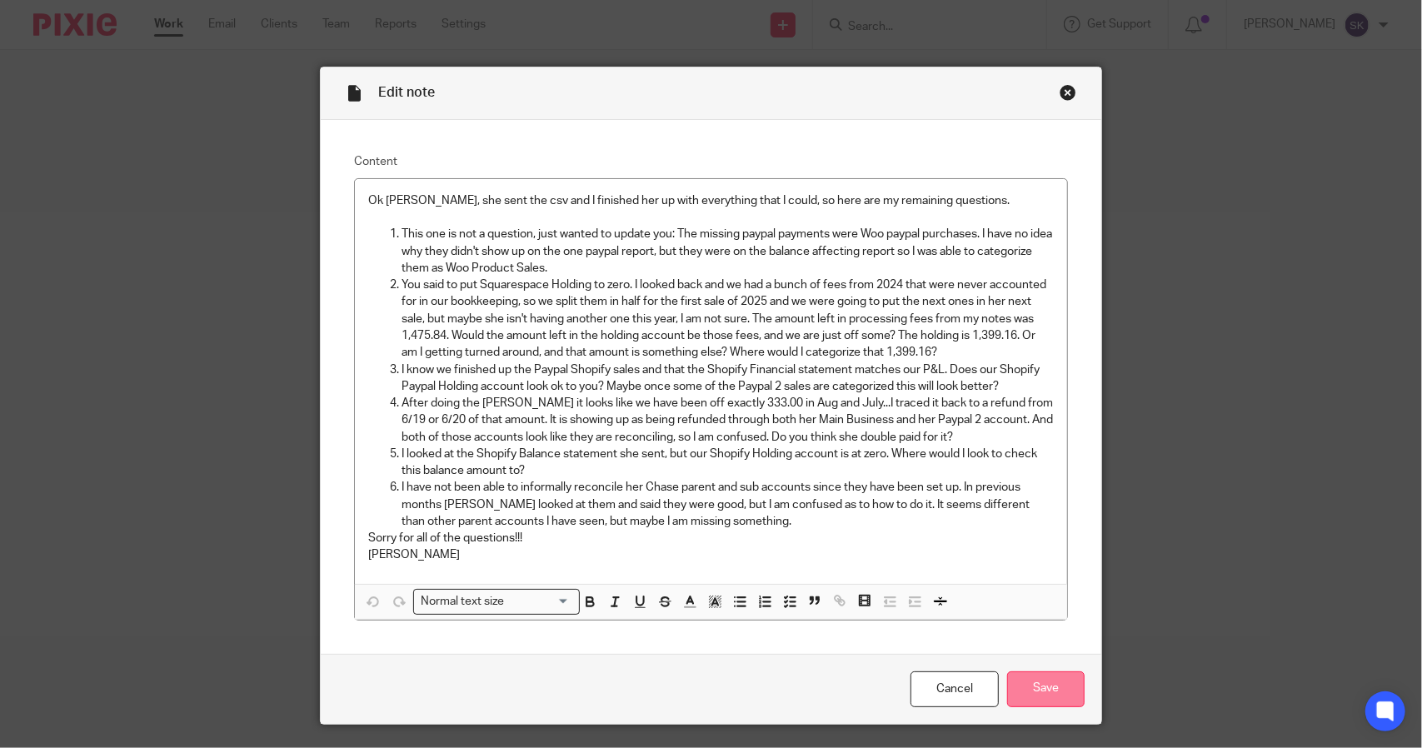
click at [1031, 684] on input "Save" at bounding box center [1045, 689] width 77 height 36
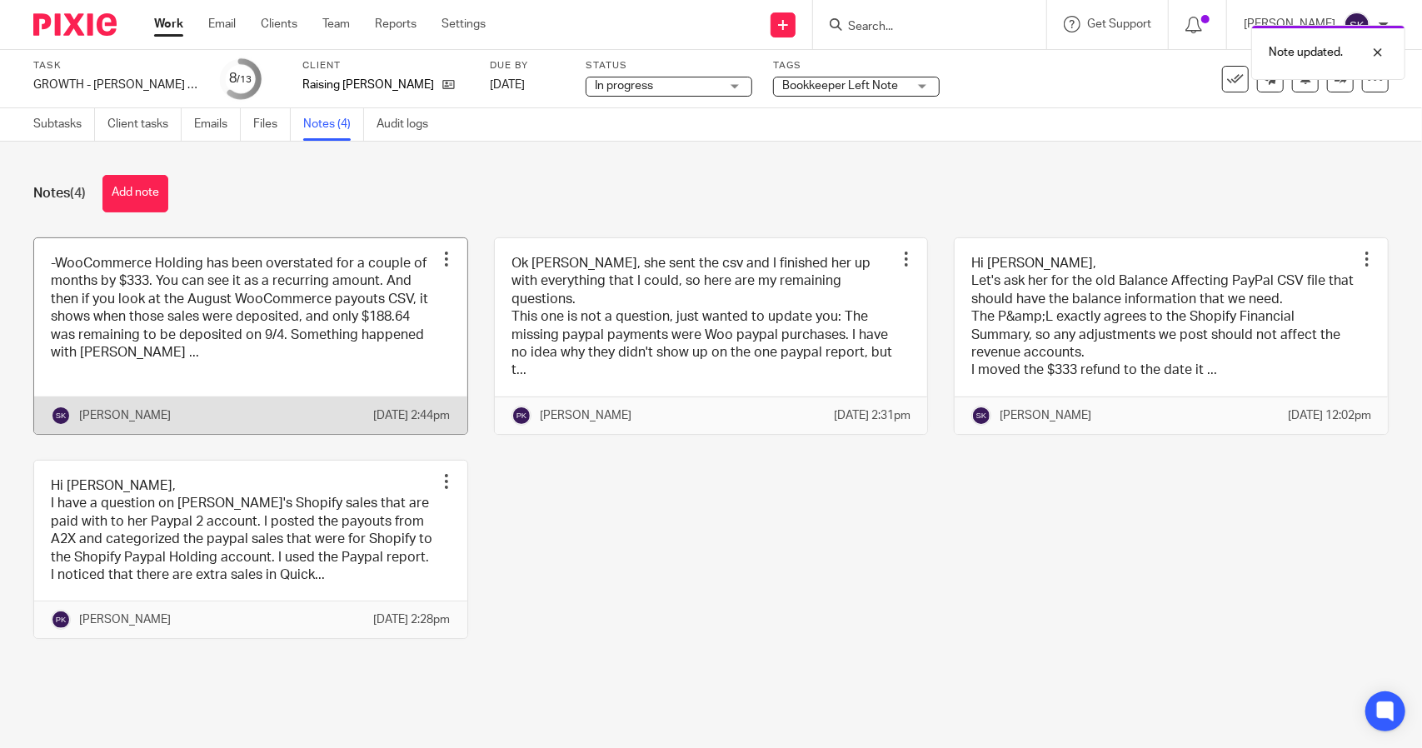
click at [266, 321] on link at bounding box center [250, 336] width 433 height 196
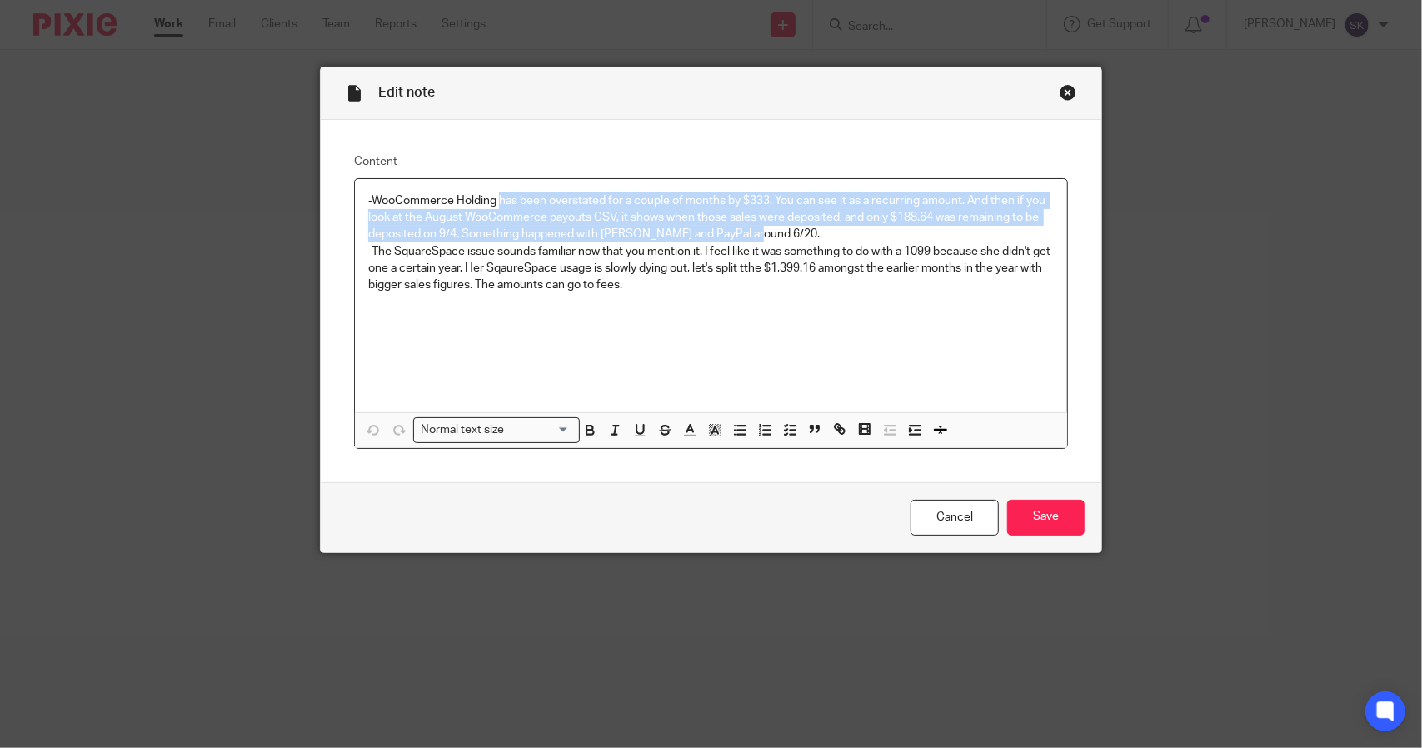
drag, startPoint x: 761, startPoint y: 233, endPoint x: 493, endPoint y: 196, distance: 270.8
click at [493, 196] on p "-WooCommerce Holding has been overstated for a couple of months by $333. You ca…" at bounding box center [710, 217] width 685 height 51
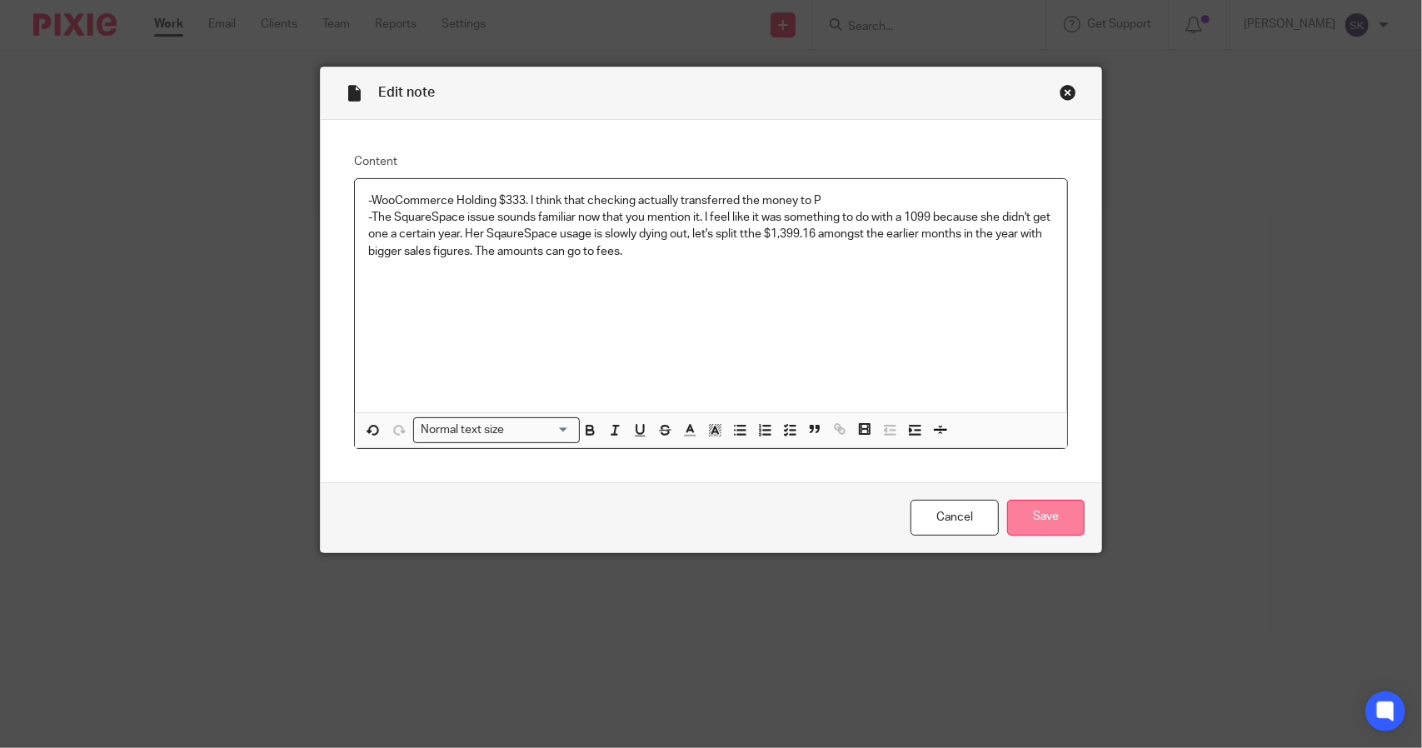
click at [1031, 517] on input "Save" at bounding box center [1045, 518] width 77 height 36
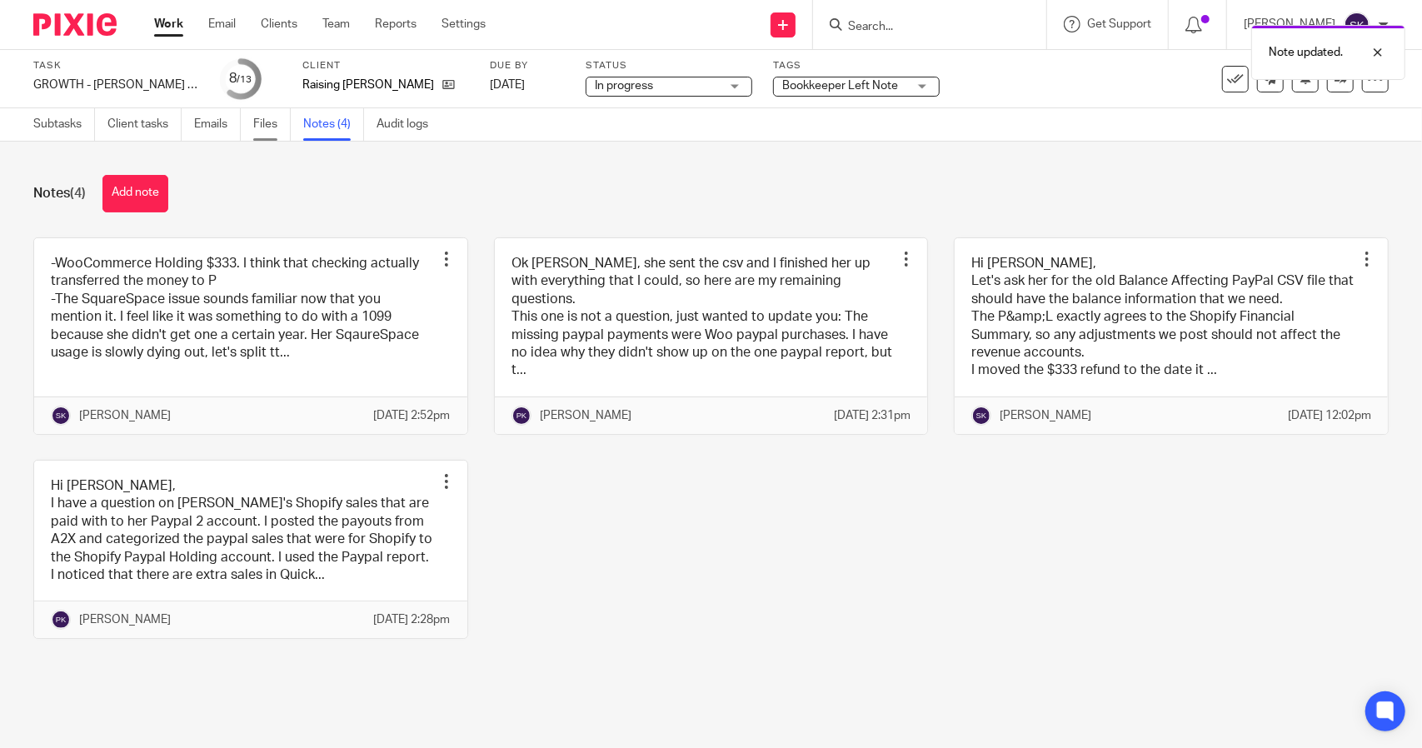
click at [268, 127] on link "Files" at bounding box center [271, 124] width 37 height 32
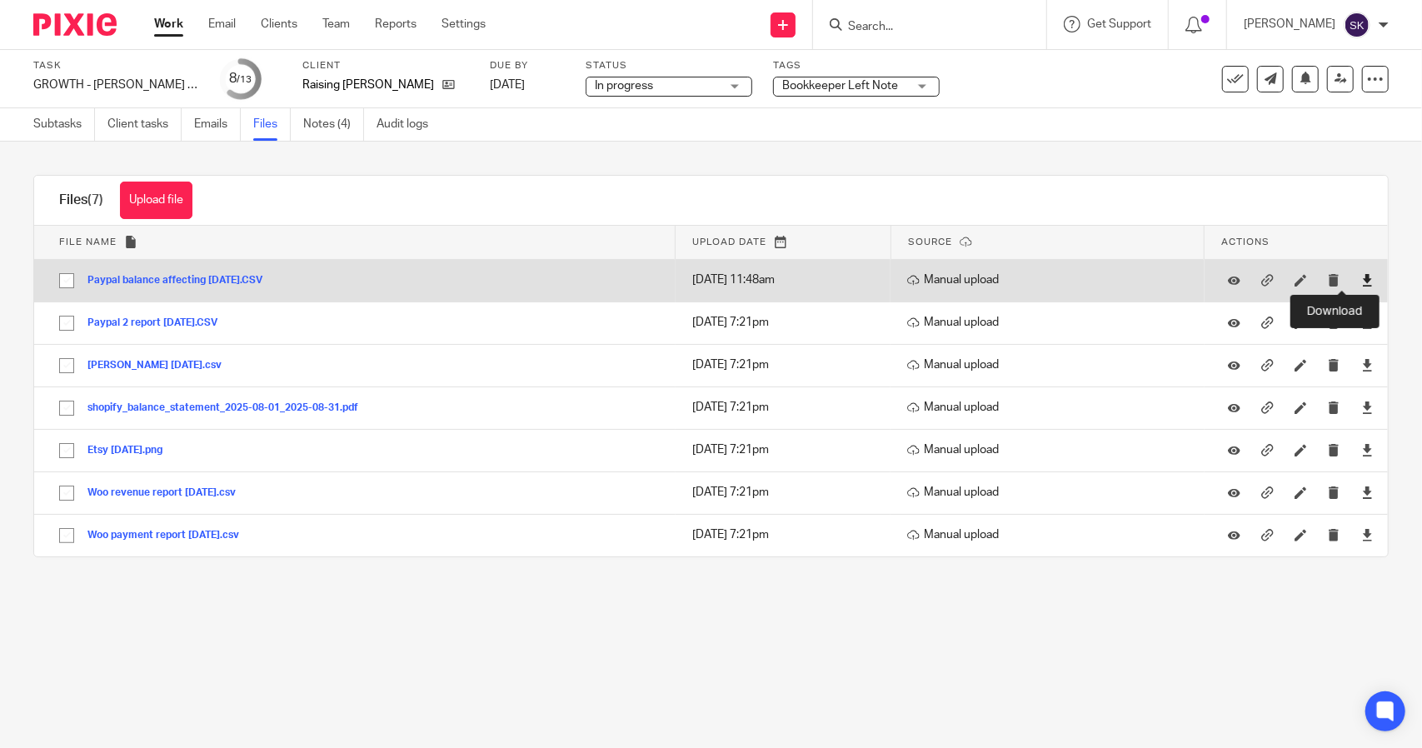
click at [1361, 276] on icon at bounding box center [1367, 280] width 12 height 12
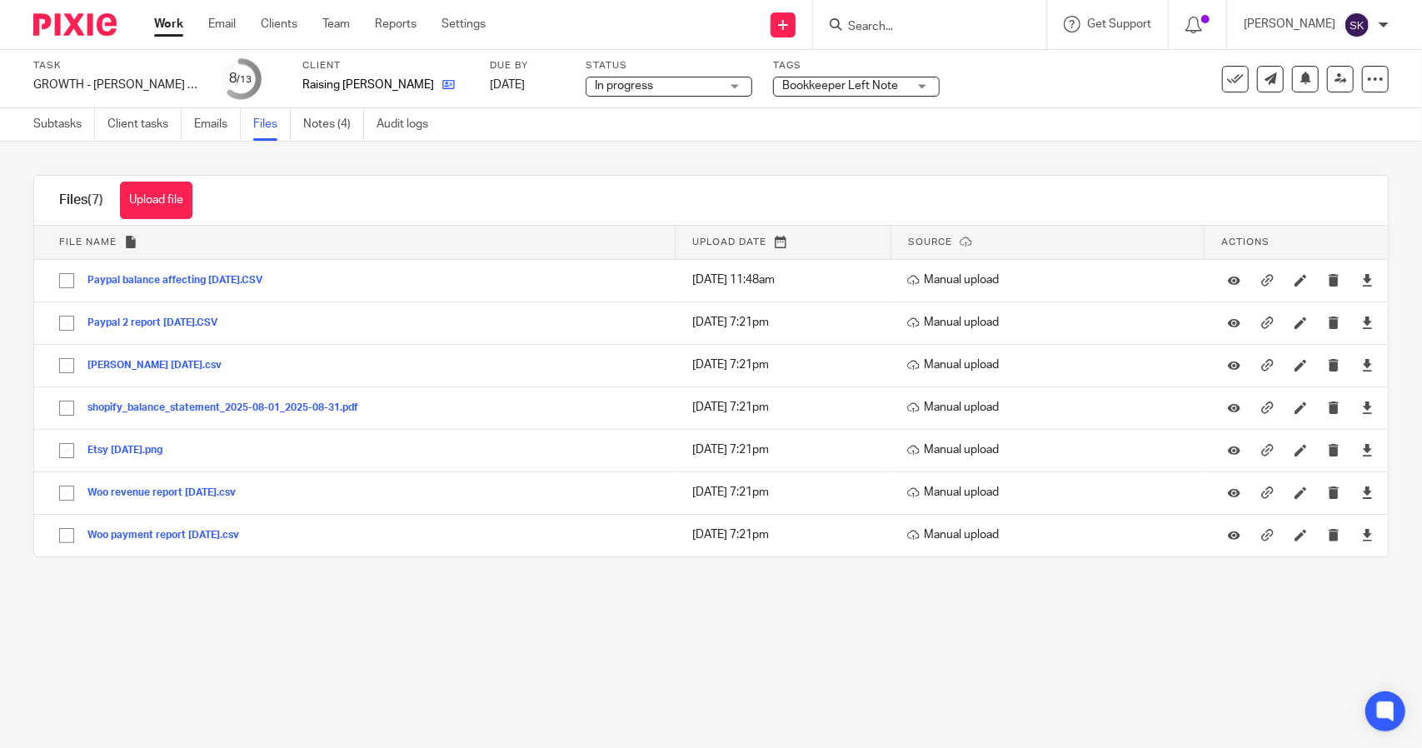
click at [434, 87] on link at bounding box center [444, 85] width 21 height 17
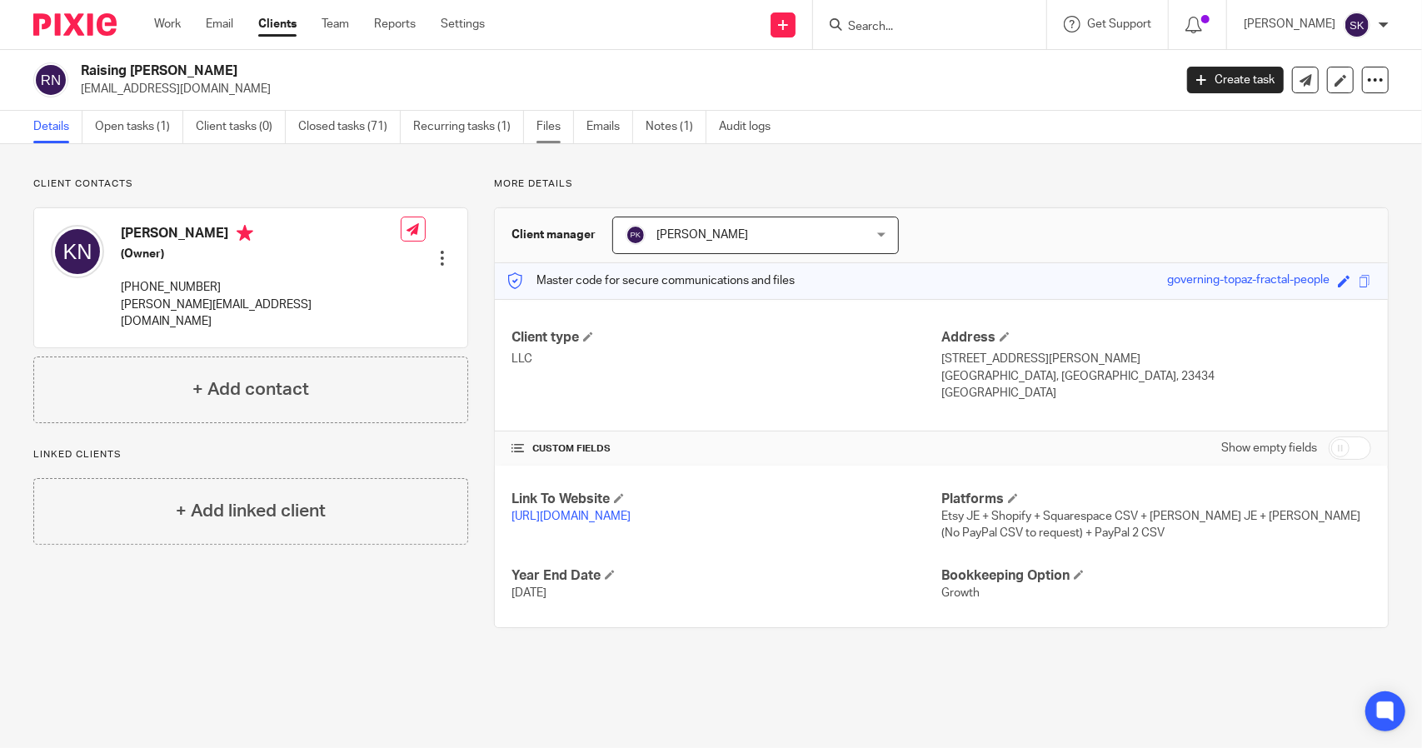
click at [550, 126] on link "Files" at bounding box center [554, 127] width 37 height 32
click at [558, 128] on link "Files" at bounding box center [554, 127] width 37 height 32
click at [546, 126] on link "Files" at bounding box center [554, 127] width 37 height 32
